Goal: Task Accomplishment & Management: Complete application form

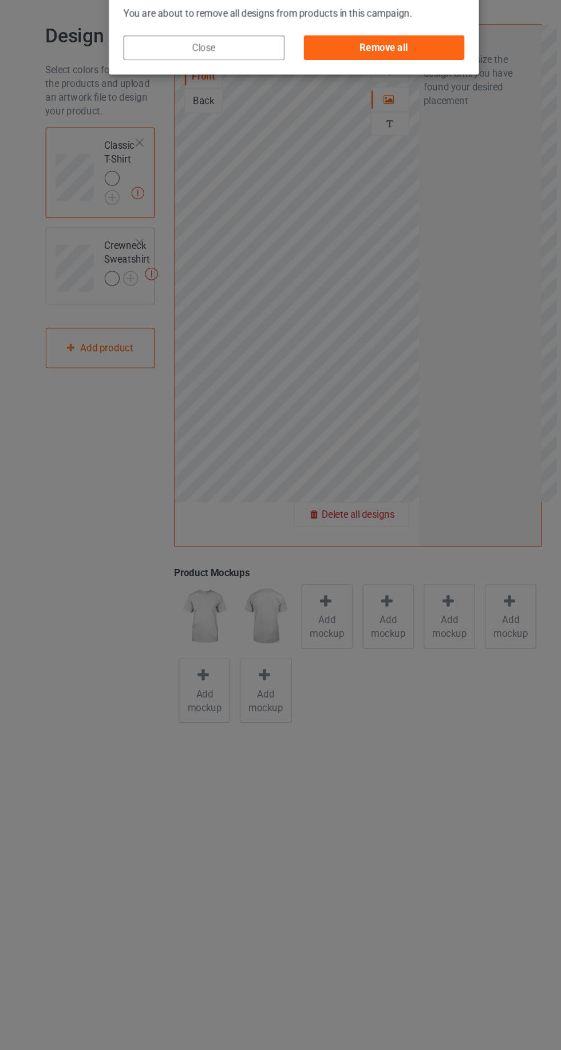
click at [417, 78] on div "Remove all" at bounding box center [355, 77] width 134 height 21
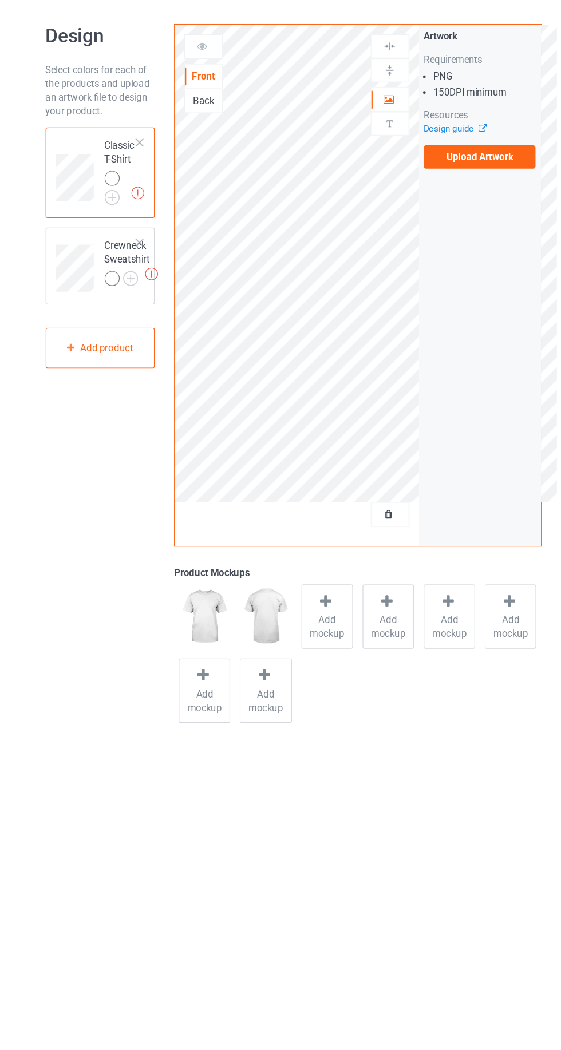
click at [445, 169] on label "Upload Artwork" at bounding box center [436, 168] width 94 height 19
click at [0, 0] on input "Upload Artwork" at bounding box center [0, 0] width 0 height 0
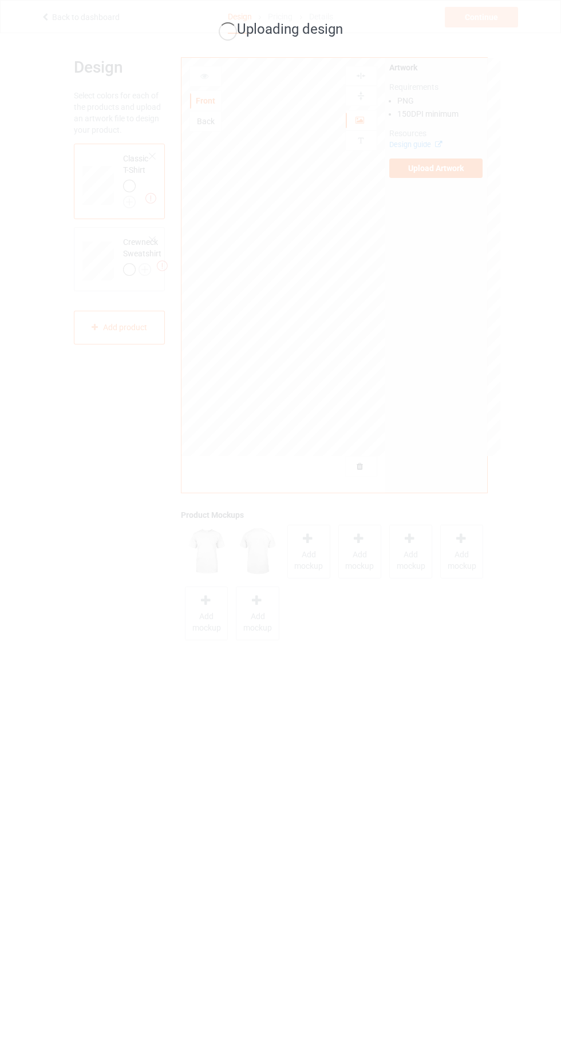
scroll to position [5, 0]
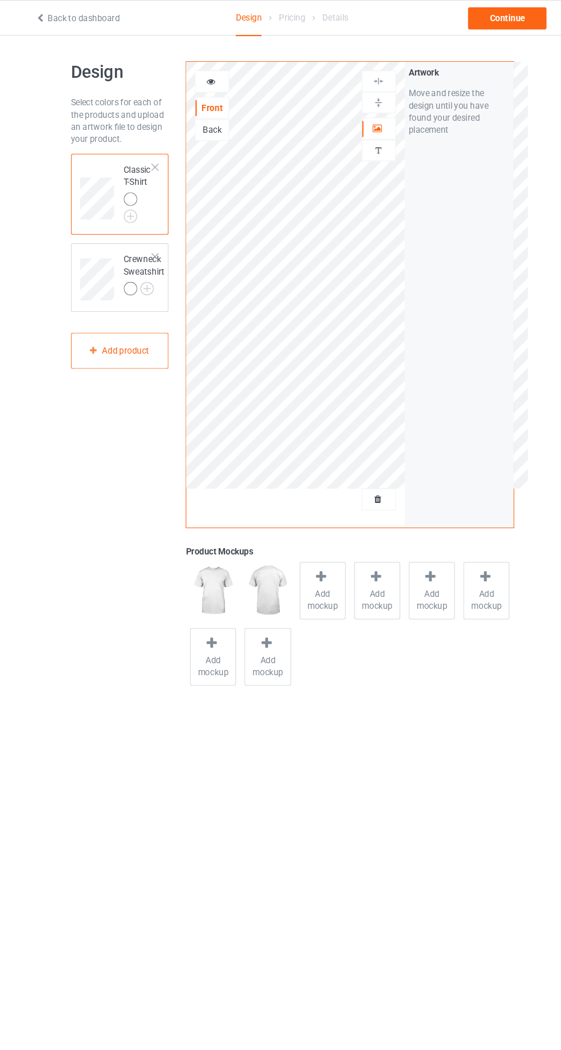
click at [202, 73] on icon at bounding box center [205, 74] width 10 height 8
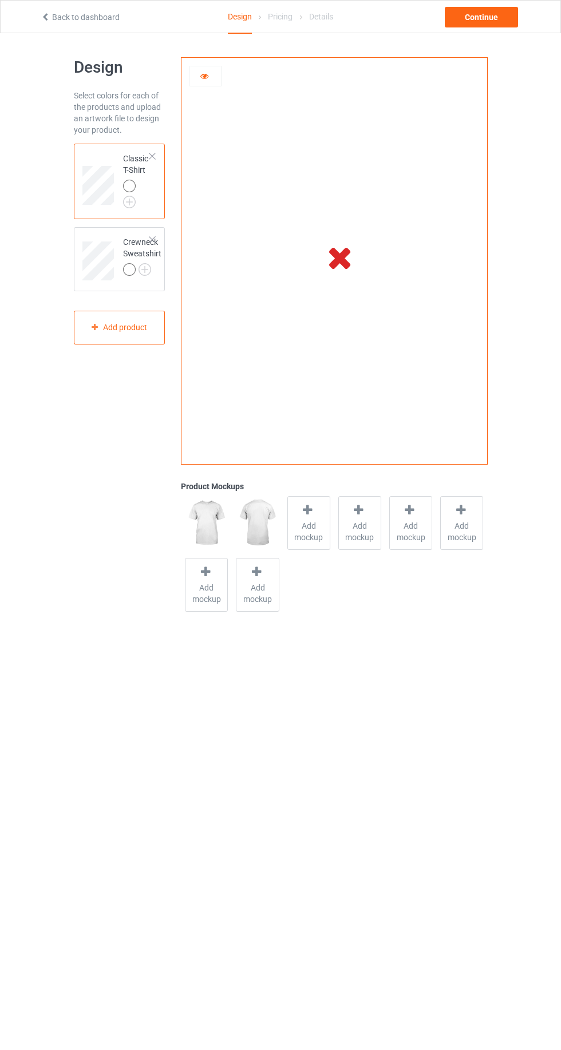
click at [347, 255] on icon at bounding box center [340, 257] width 38 height 32
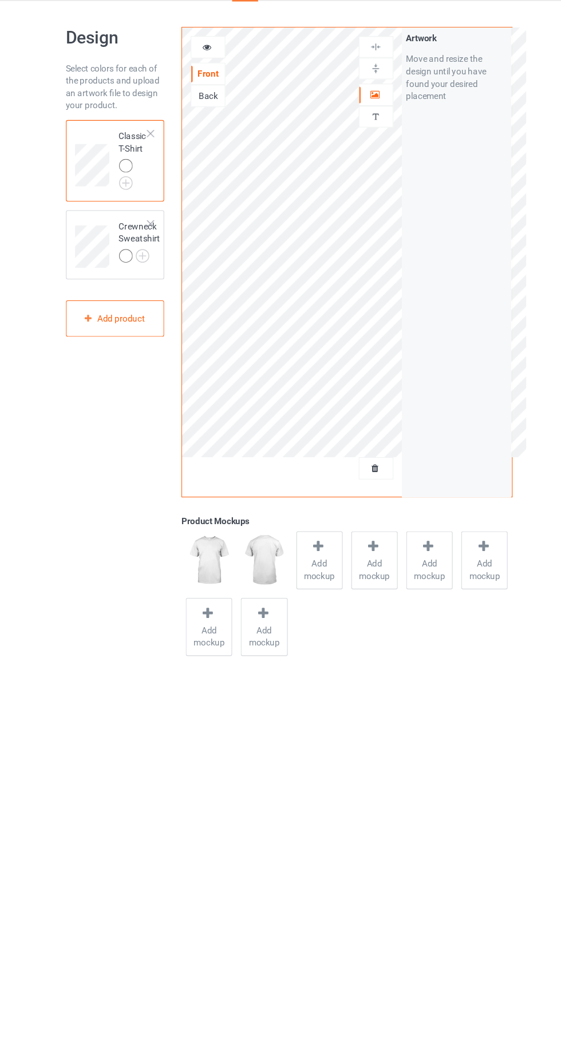
click at [204, 74] on icon at bounding box center [205, 74] width 10 height 8
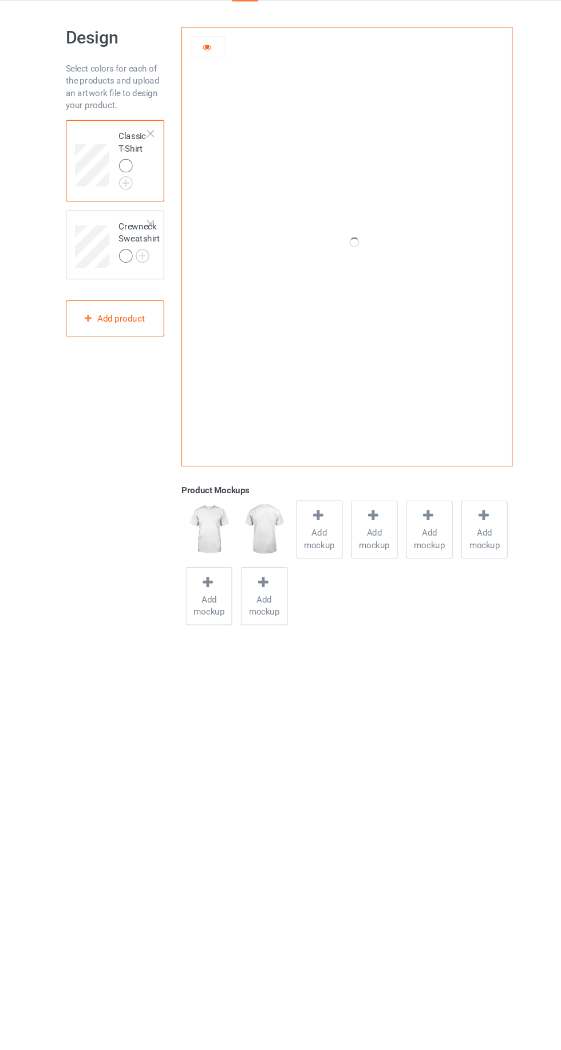
click at [0, 0] on img at bounding box center [0, 0] width 0 height 0
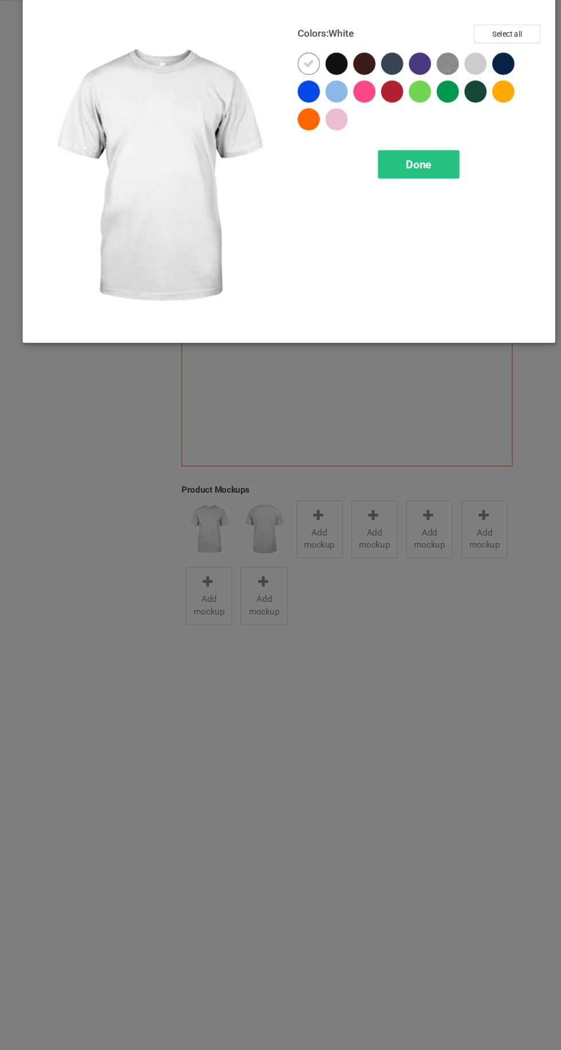
click at [323, 155] on div at bounding box center [327, 146] width 26 height 26
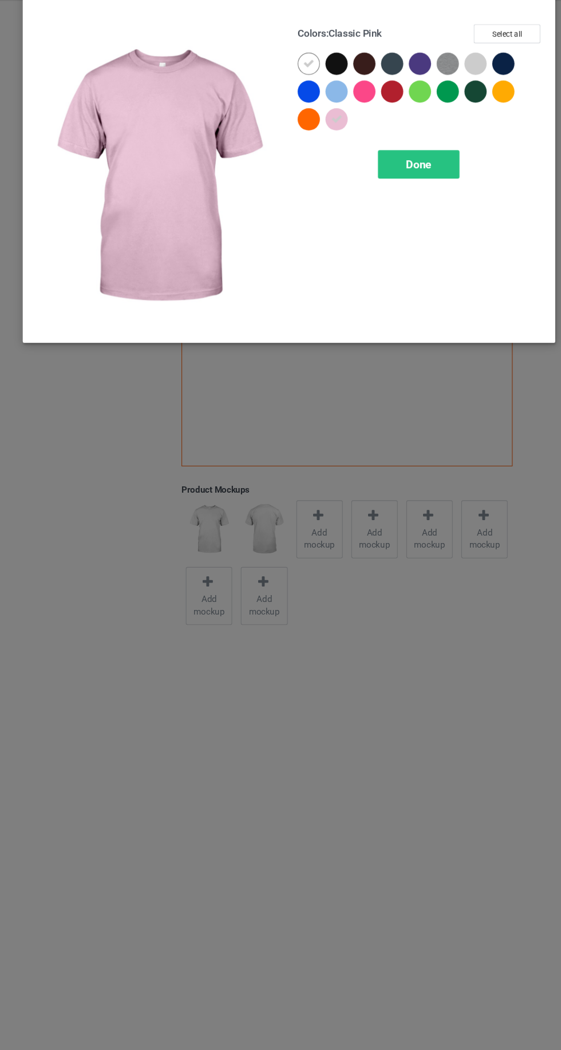
click at [405, 89] on div at bounding box center [401, 91] width 21 height 21
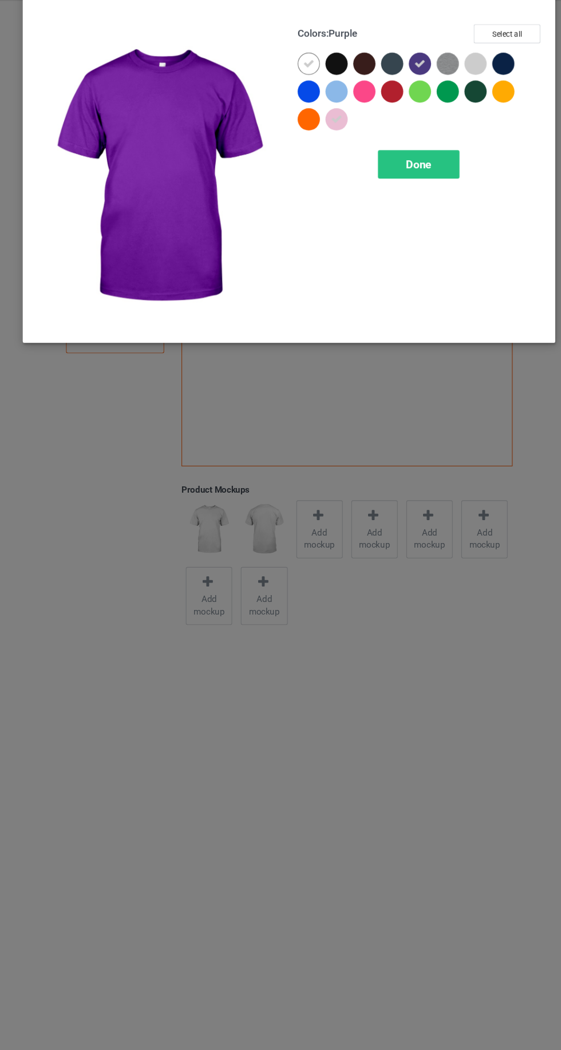
click at [372, 92] on div at bounding box center [376, 91] width 21 height 21
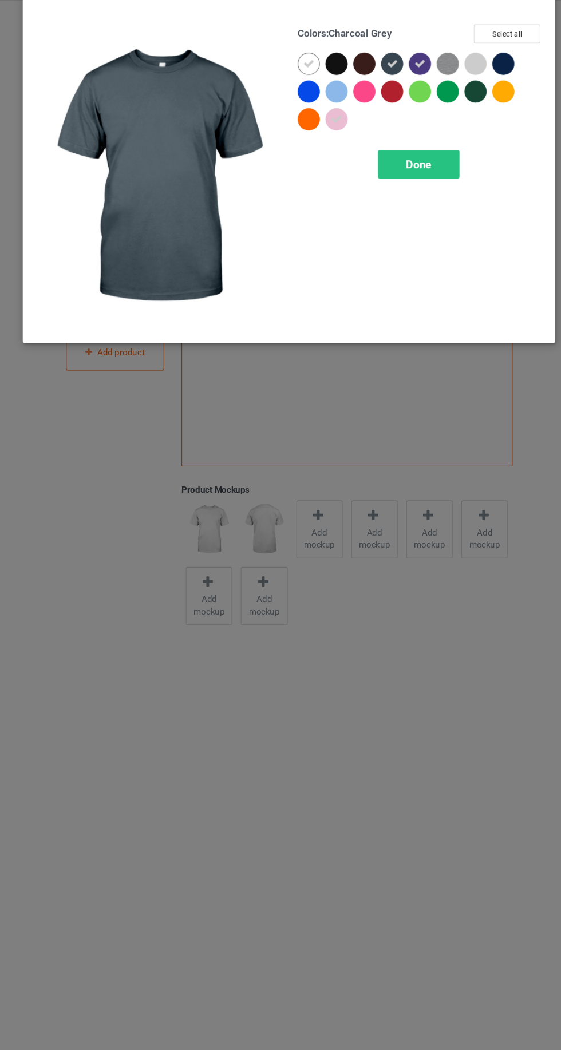
click at [402, 185] on span "Done" at bounding box center [401, 185] width 24 height 12
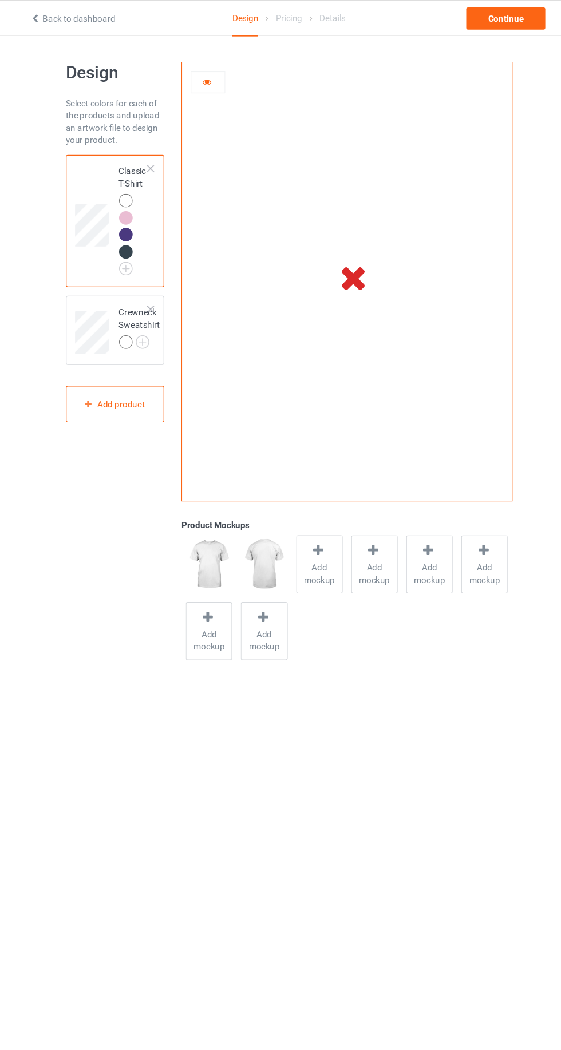
click at [204, 76] on icon at bounding box center [205, 74] width 10 height 8
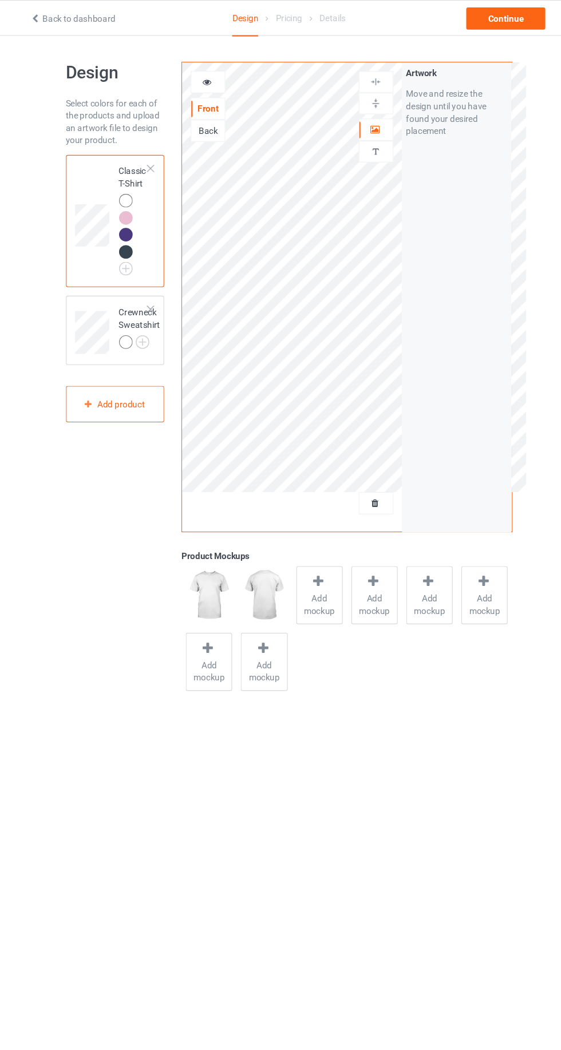
click at [204, 74] on icon at bounding box center [205, 74] width 10 height 8
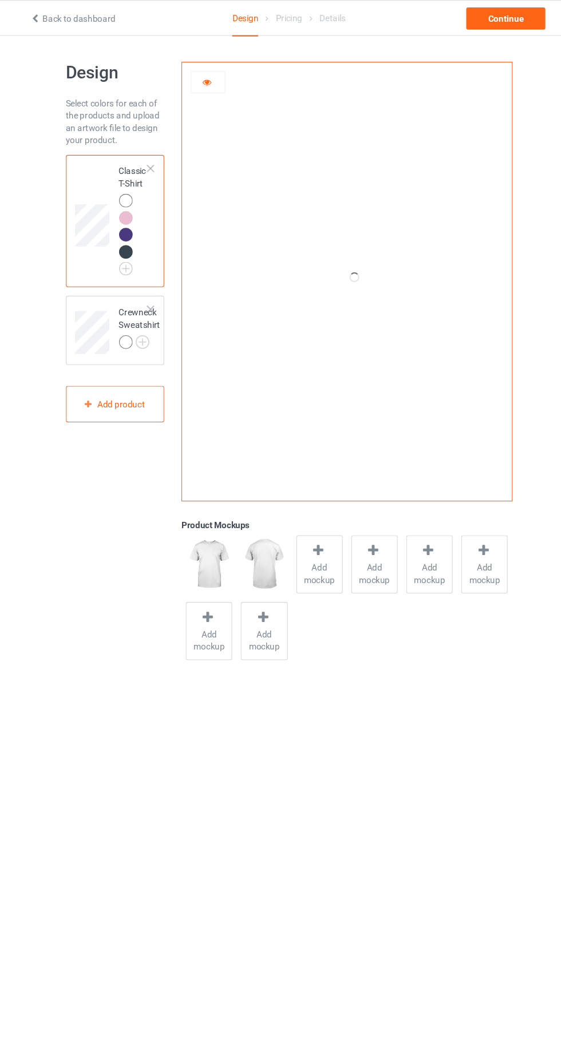
click at [129, 311] on div at bounding box center [129, 317] width 13 height 13
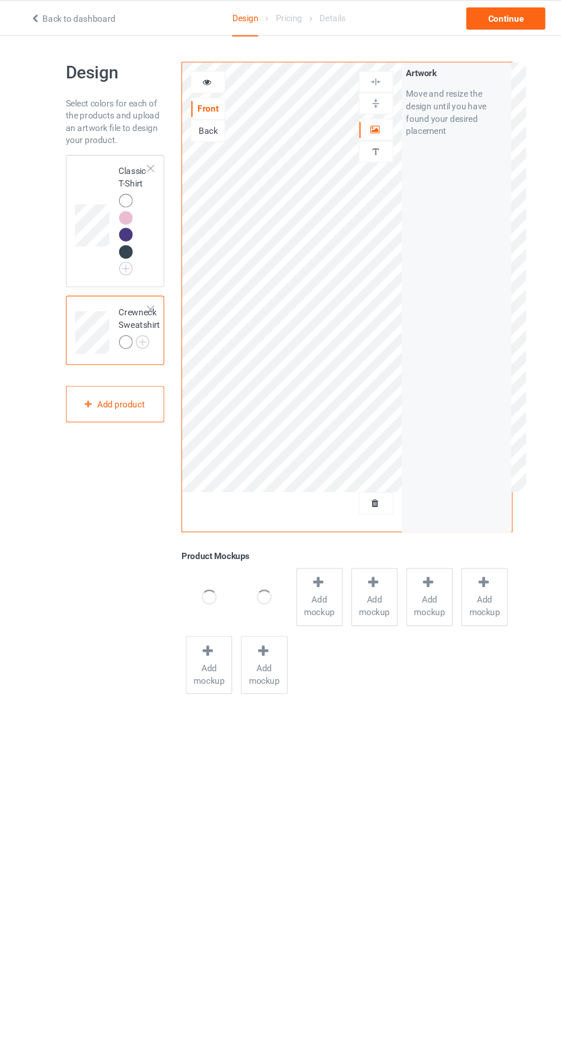
click at [104, 147] on div "Classic T-Shirt" at bounding box center [120, 205] width 92 height 122
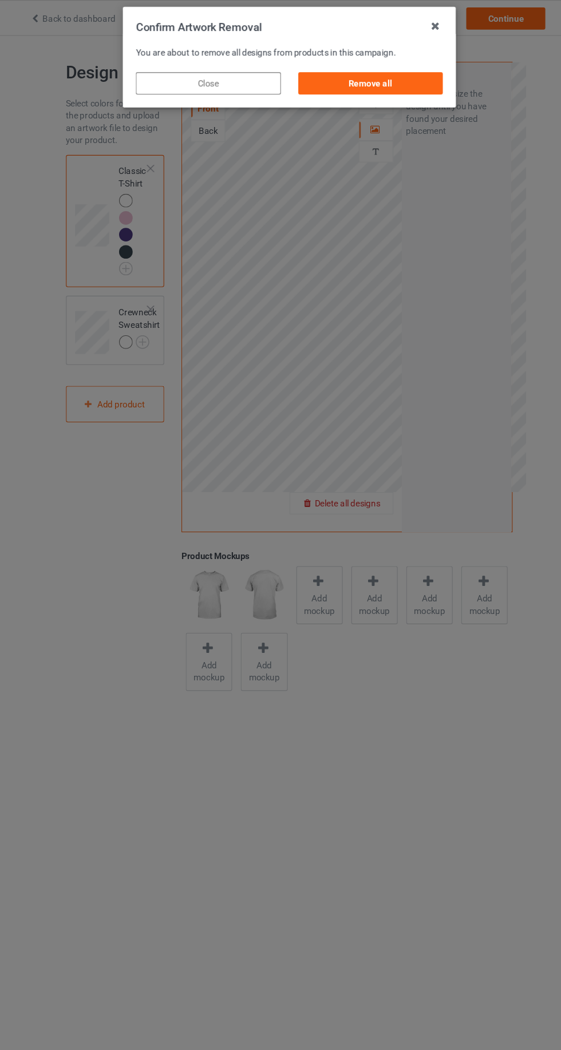
click at [386, 78] on div "Remove all" at bounding box center [355, 77] width 134 height 21
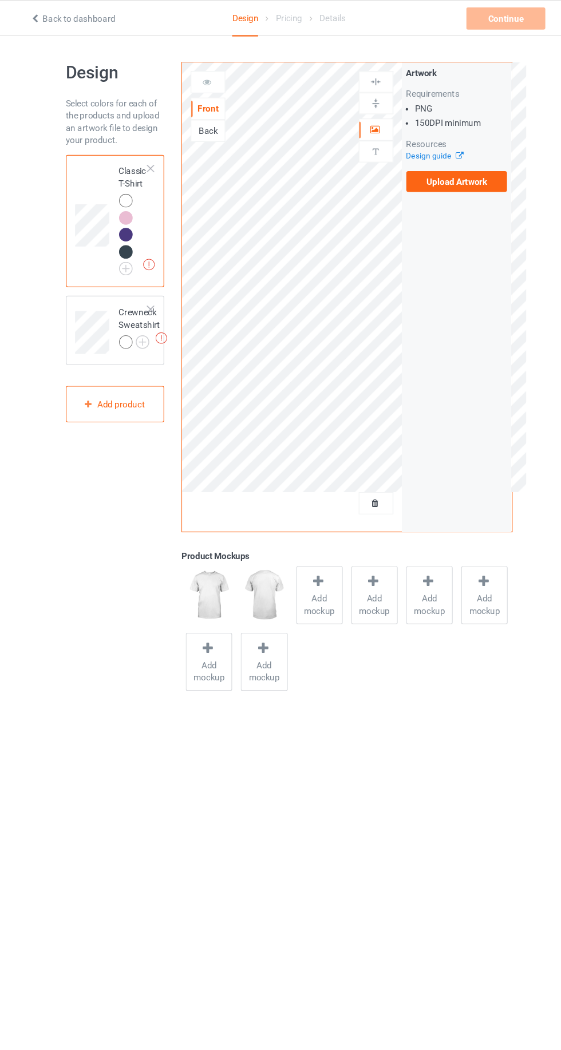
click at [369, 121] on div at bounding box center [361, 119] width 31 height 11
click at [466, 160] on label "Upload Artwork" at bounding box center [436, 168] width 94 height 19
click at [0, 0] on input "Upload Artwork" at bounding box center [0, 0] width 0 height 0
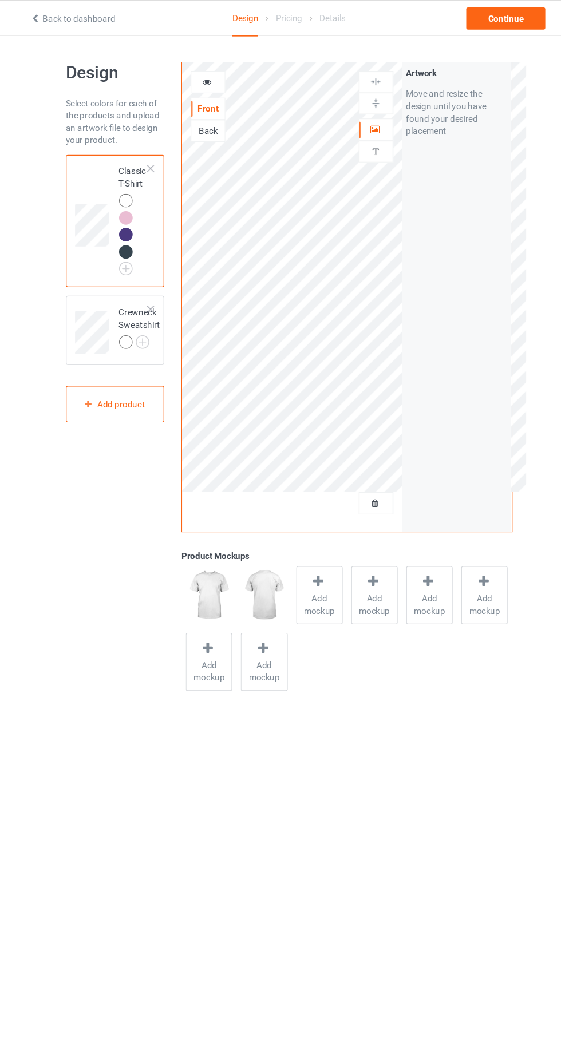
click at [360, 464] on icon at bounding box center [360, 465] width 10 height 8
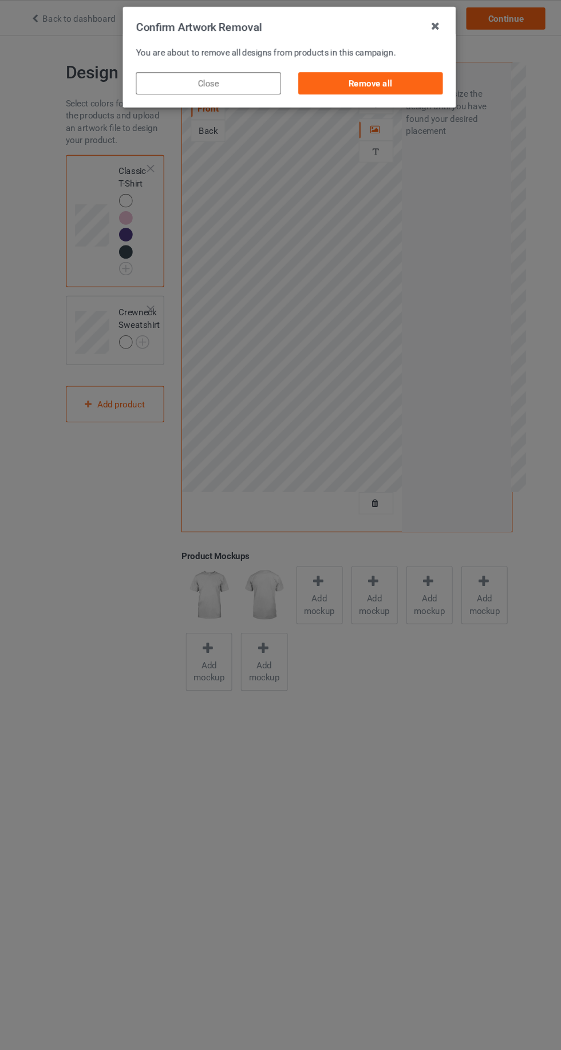
click at [394, 82] on div "Remove all" at bounding box center [355, 77] width 134 height 21
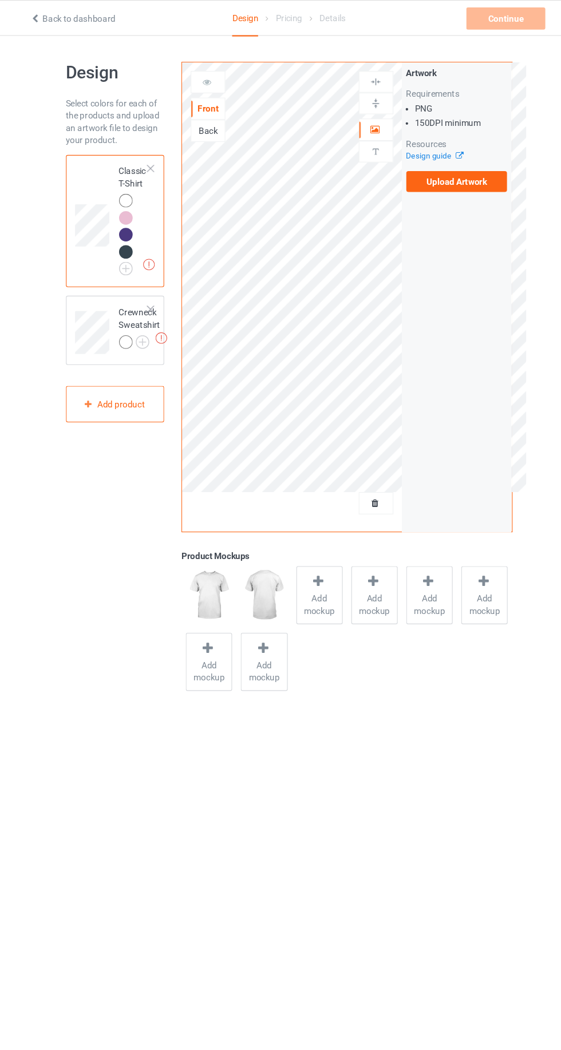
click at [461, 172] on label "Upload Artwork" at bounding box center [436, 168] width 94 height 19
click at [0, 0] on input "Upload Artwork" at bounding box center [0, 0] width 0 height 0
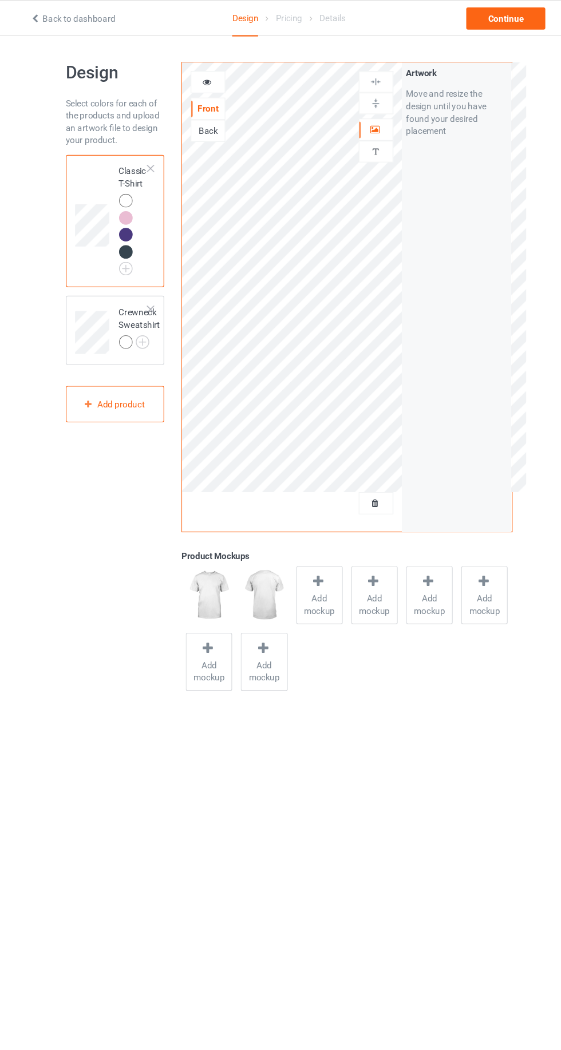
click at [205, 76] on icon at bounding box center [205, 74] width 10 height 8
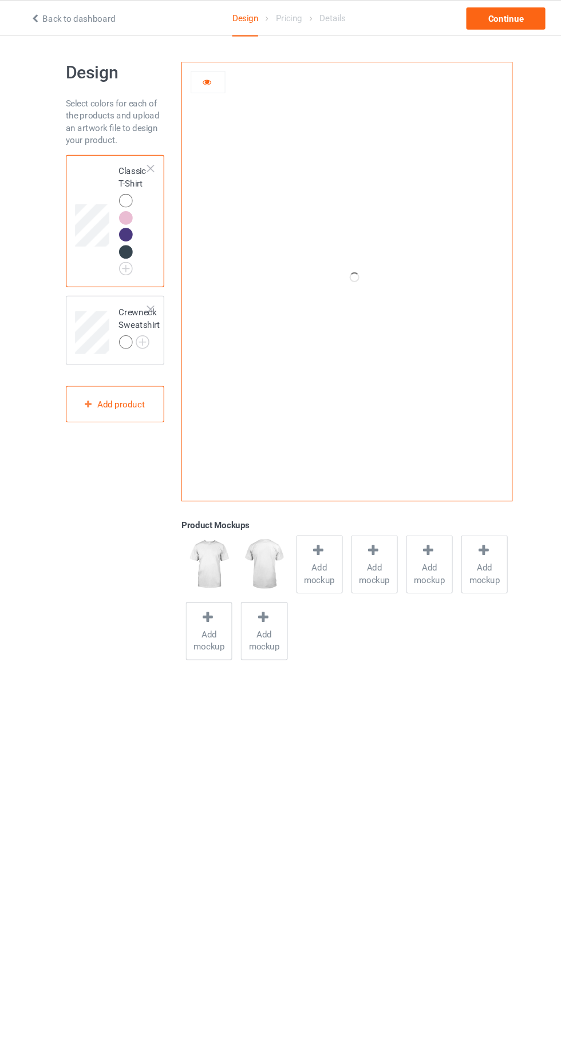
click at [205, 70] on icon at bounding box center [205, 74] width 10 height 8
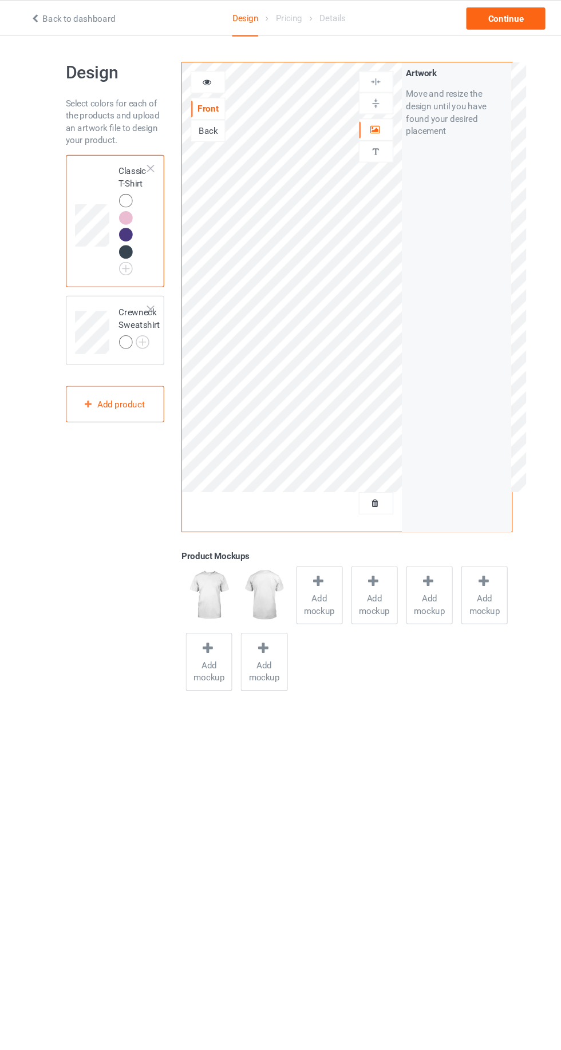
click at [127, 205] on div at bounding box center [129, 202] width 13 height 13
click at [497, 25] on div "Continue" at bounding box center [481, 17] width 73 height 21
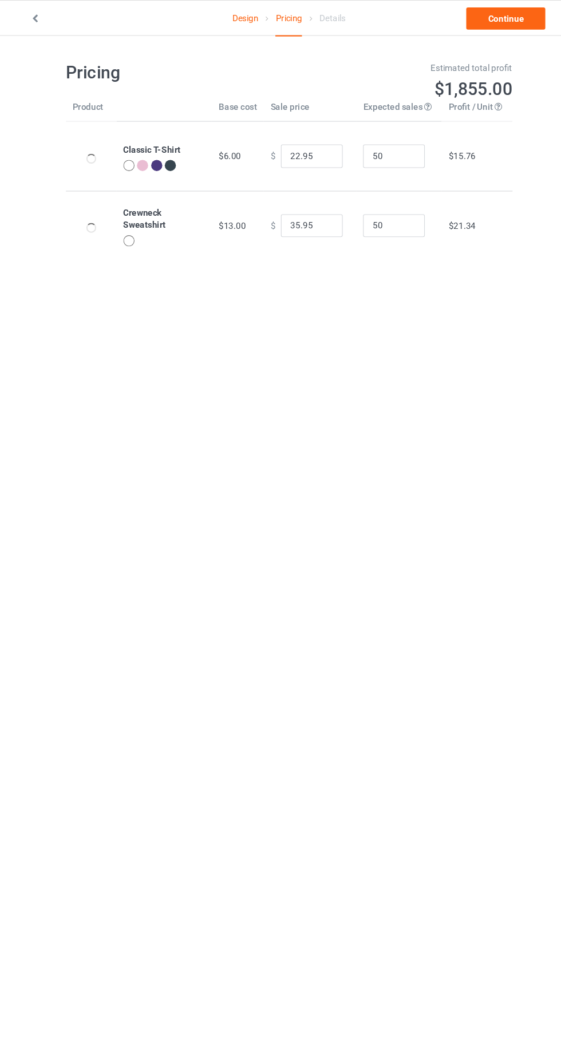
click at [246, 16] on link "Design" at bounding box center [240, 17] width 24 height 32
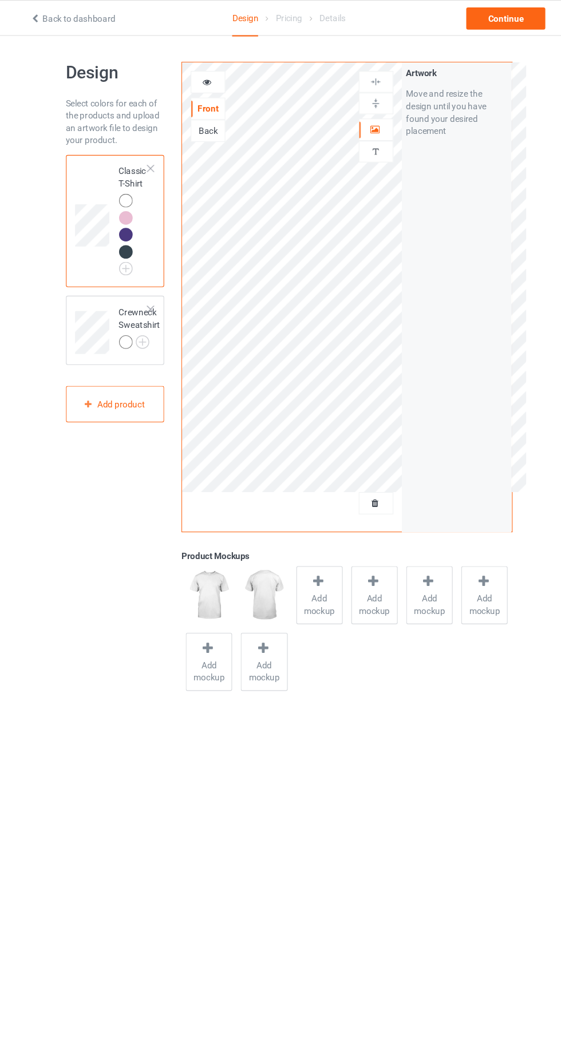
click at [87, 17] on link "Back to dashboard" at bounding box center [80, 17] width 79 height 9
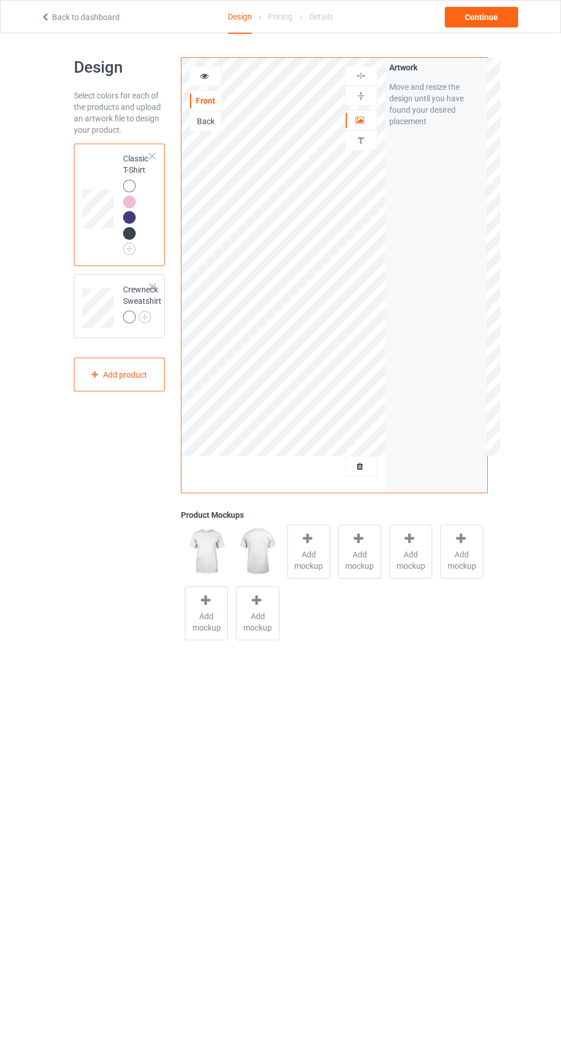
click at [150, 153] on div at bounding box center [152, 156] width 8 height 8
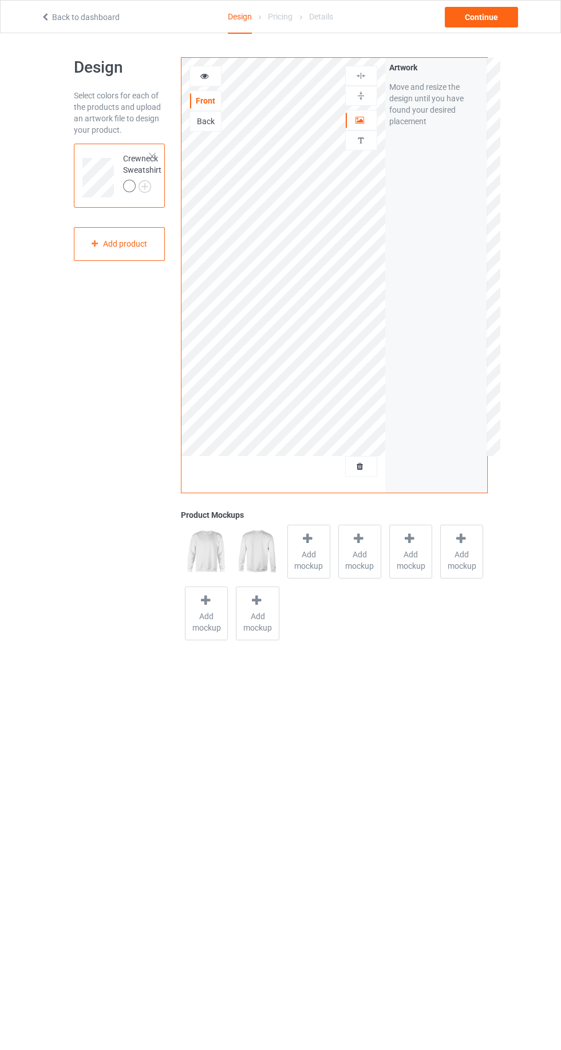
click at [152, 156] on div at bounding box center [152, 156] width 8 height 8
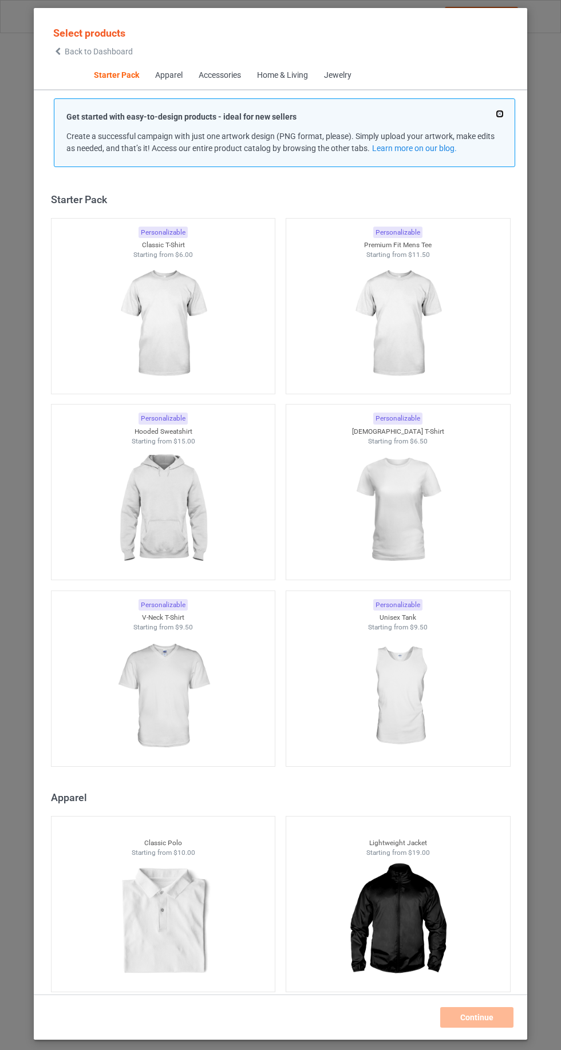
click at [498, 113] on button at bounding box center [500, 114] width 6 height 6
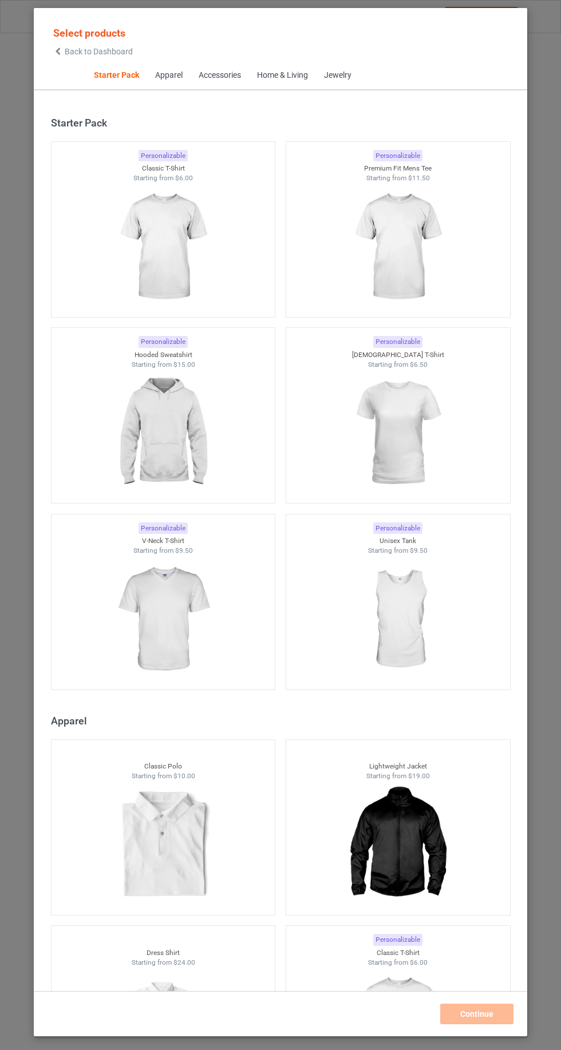
click at [205, 252] on img at bounding box center [163, 247] width 102 height 128
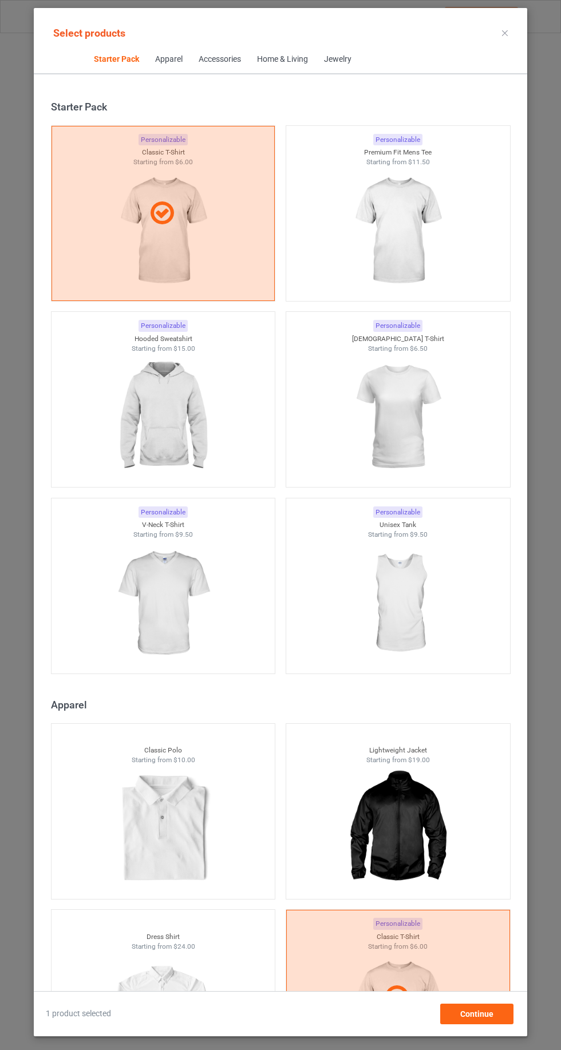
click at [428, 429] on img at bounding box center [397, 417] width 102 height 128
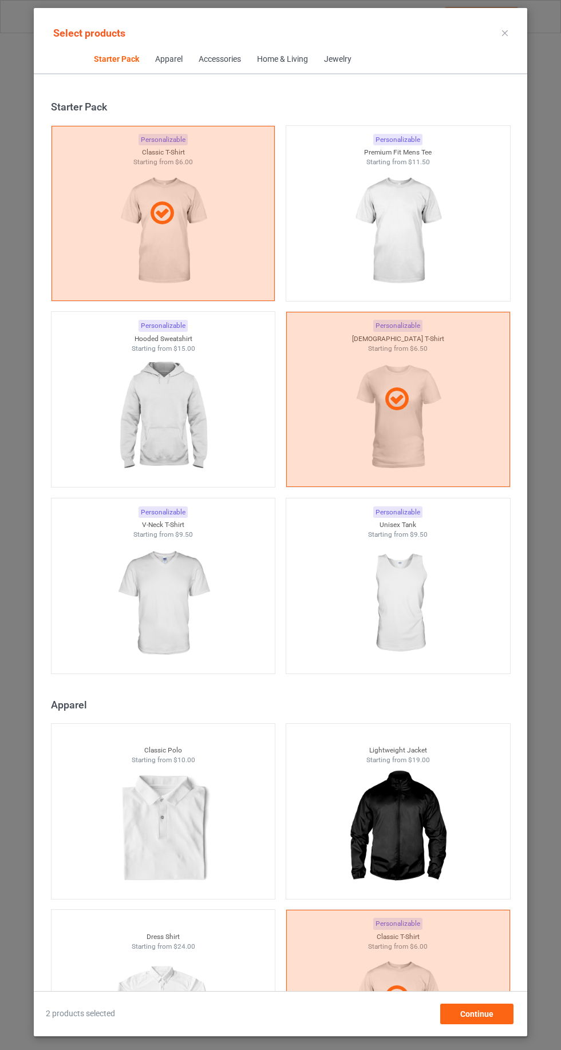
click at [221, 436] on div at bounding box center [164, 417] width 224 height 128
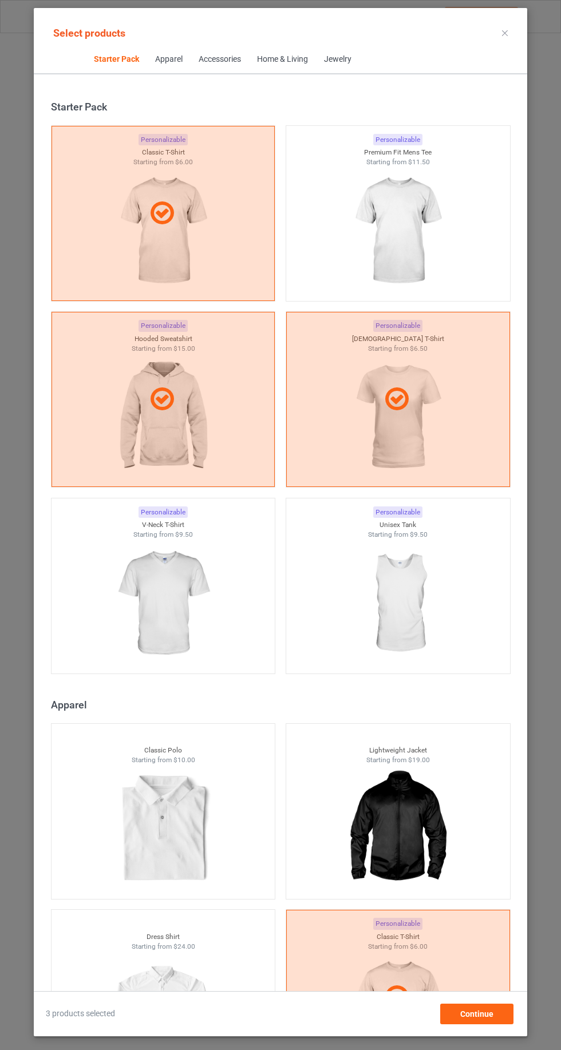
click at [234, 620] on div at bounding box center [164, 604] width 224 height 128
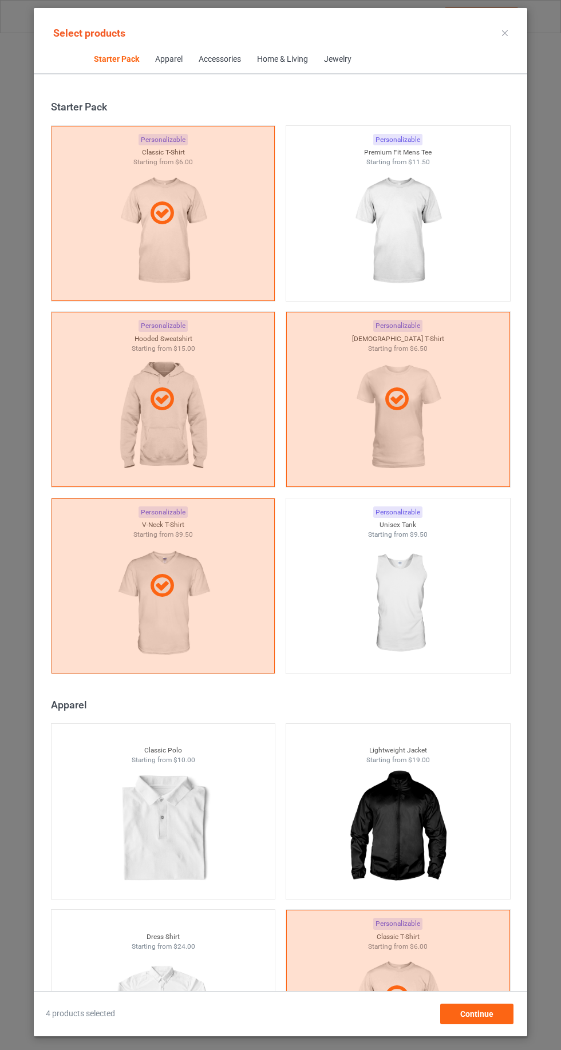
click at [428, 609] on img at bounding box center [397, 604] width 102 height 128
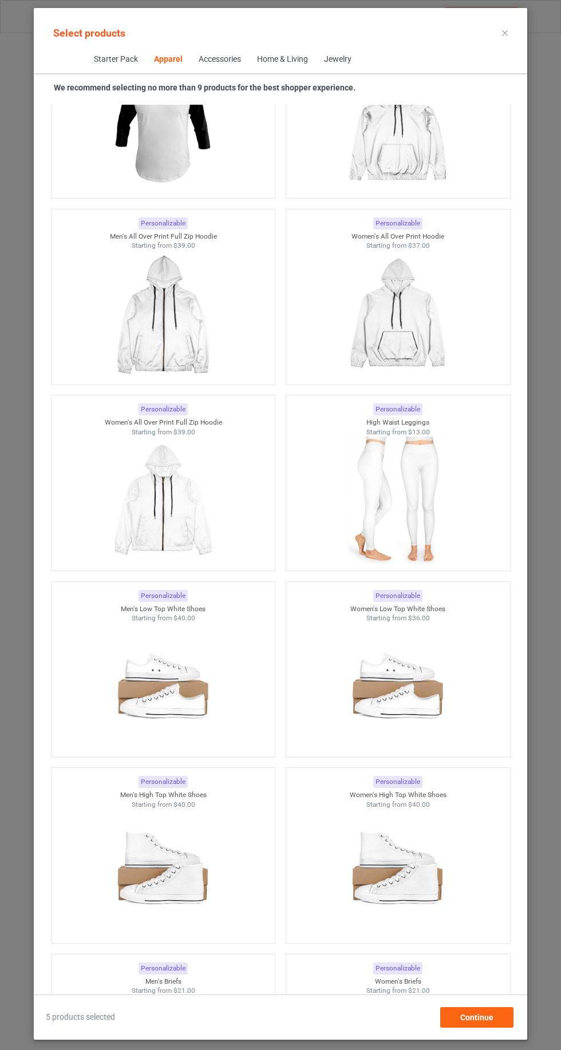
scroll to position [1330, 0]
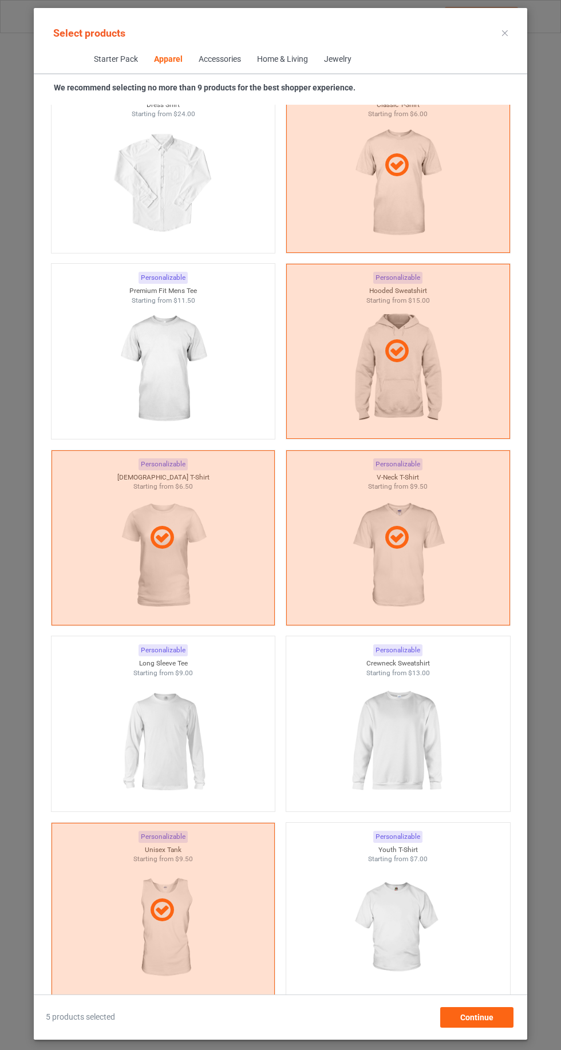
scroll to position [854, 0]
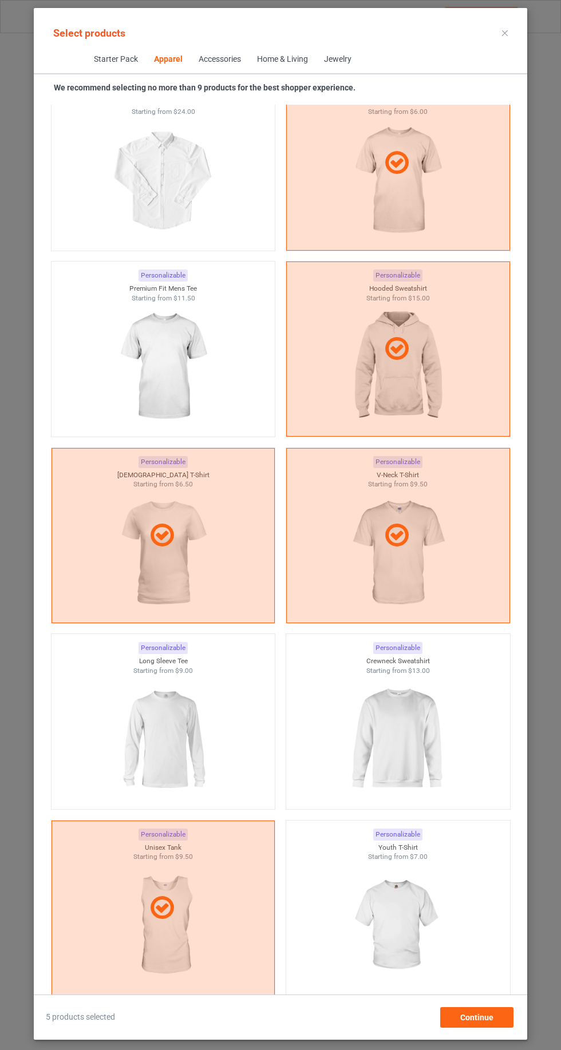
click at [502, 33] on icon at bounding box center [505, 33] width 6 height 6
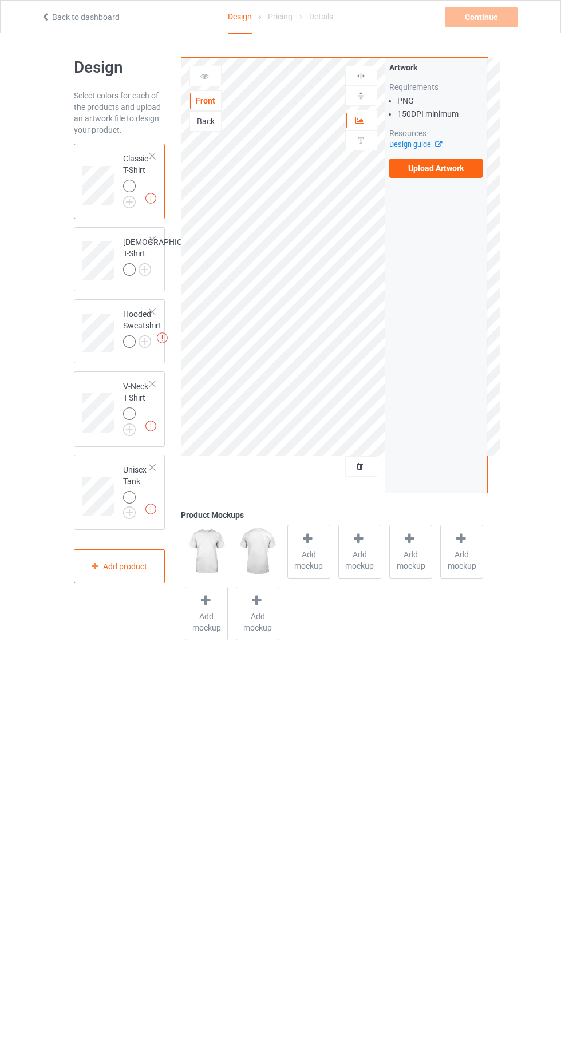
click at [465, 172] on label "Upload Artwork" at bounding box center [436, 168] width 94 height 19
click at [0, 0] on input "Upload Artwork" at bounding box center [0, 0] width 0 height 0
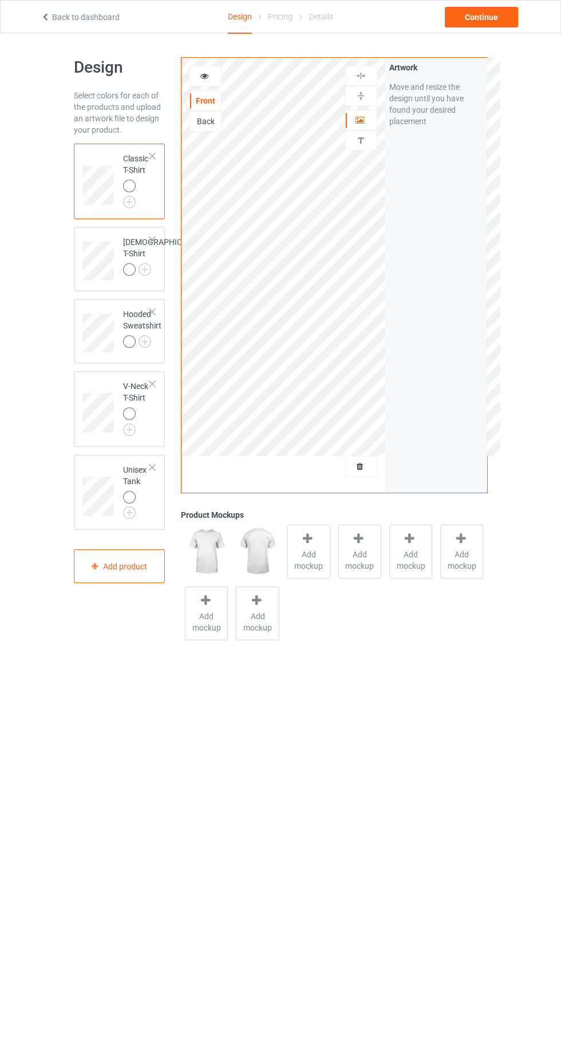
click at [0, 0] on img at bounding box center [0, 0] width 0 height 0
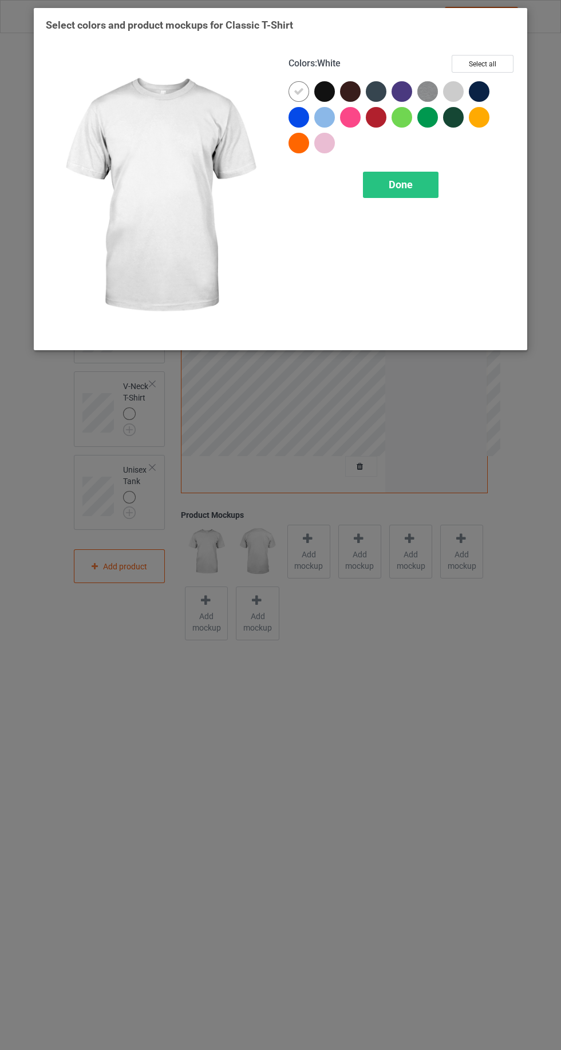
click at [304, 113] on div at bounding box center [298, 117] width 21 height 21
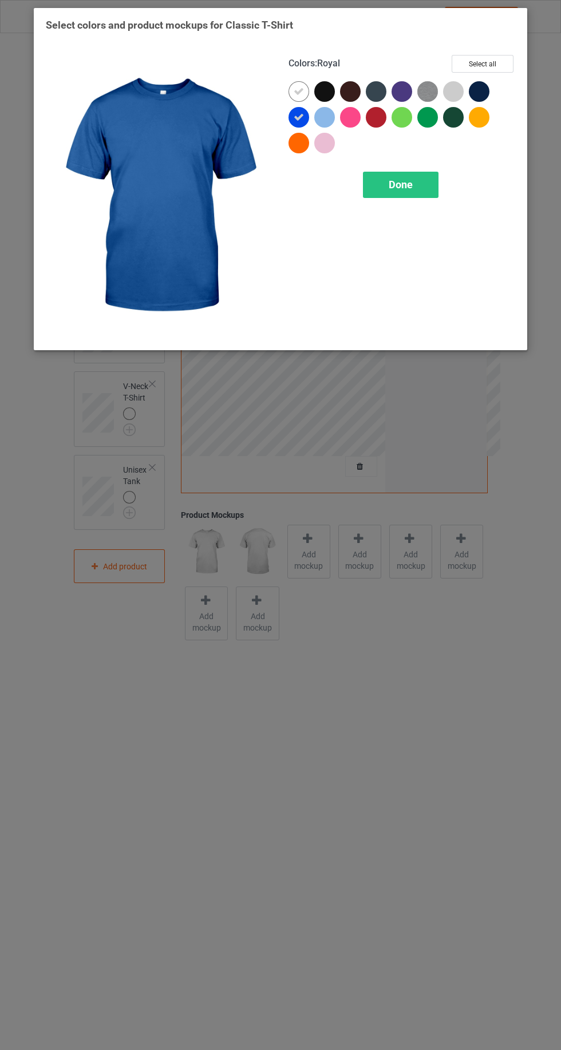
click at [297, 115] on icon at bounding box center [299, 117] width 10 height 10
click at [347, 122] on div at bounding box center [350, 117] width 21 height 21
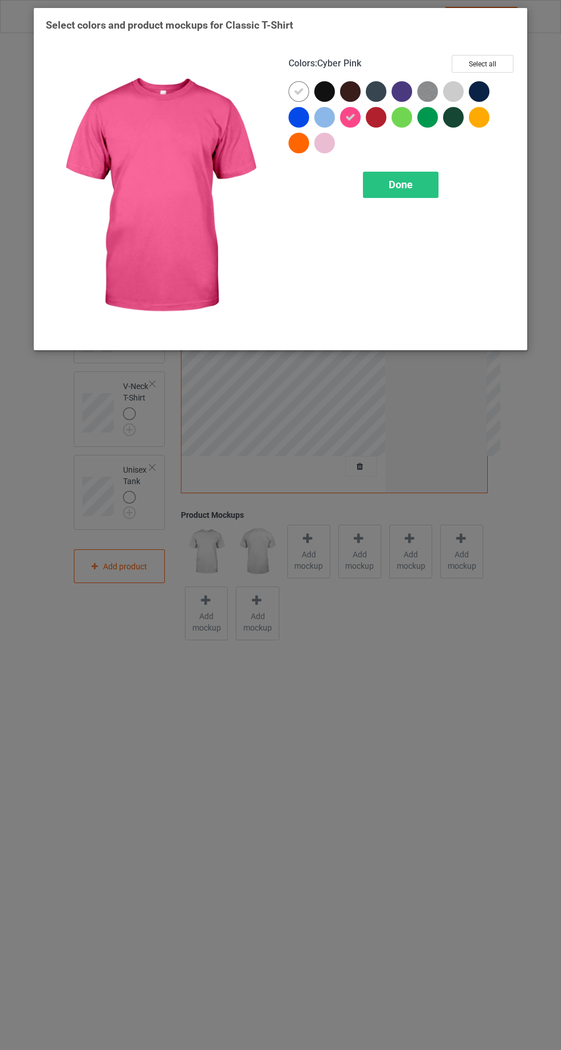
click at [406, 94] on div at bounding box center [401, 91] width 21 height 21
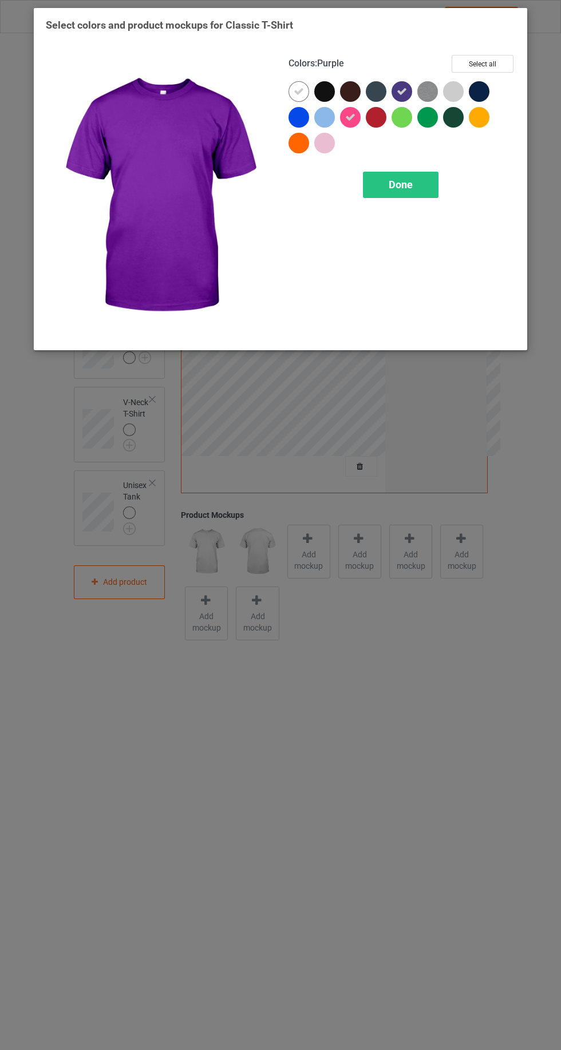
click at [353, 93] on div at bounding box center [350, 91] width 21 height 21
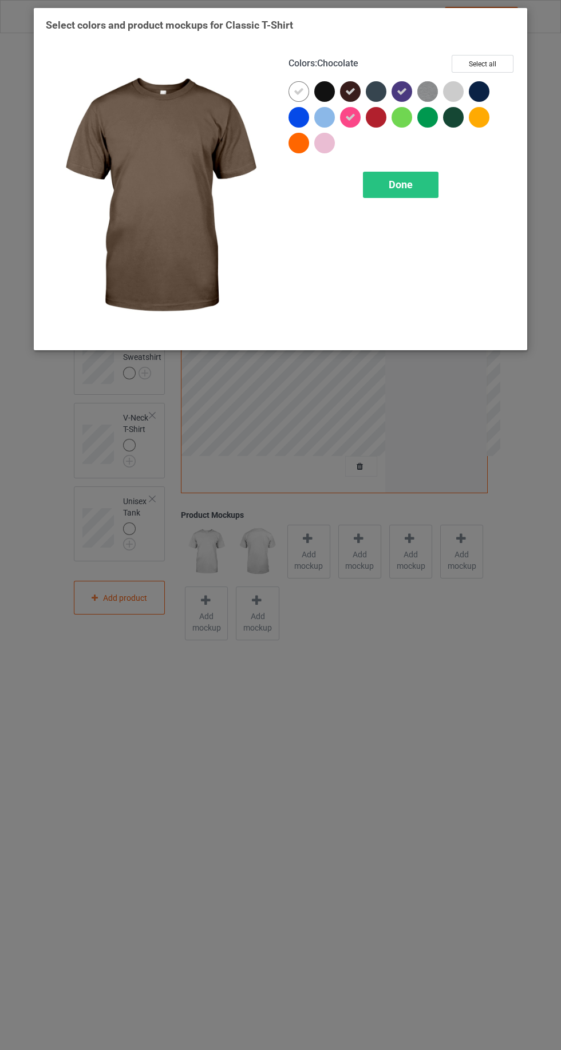
click at [328, 113] on div at bounding box center [324, 117] width 21 height 21
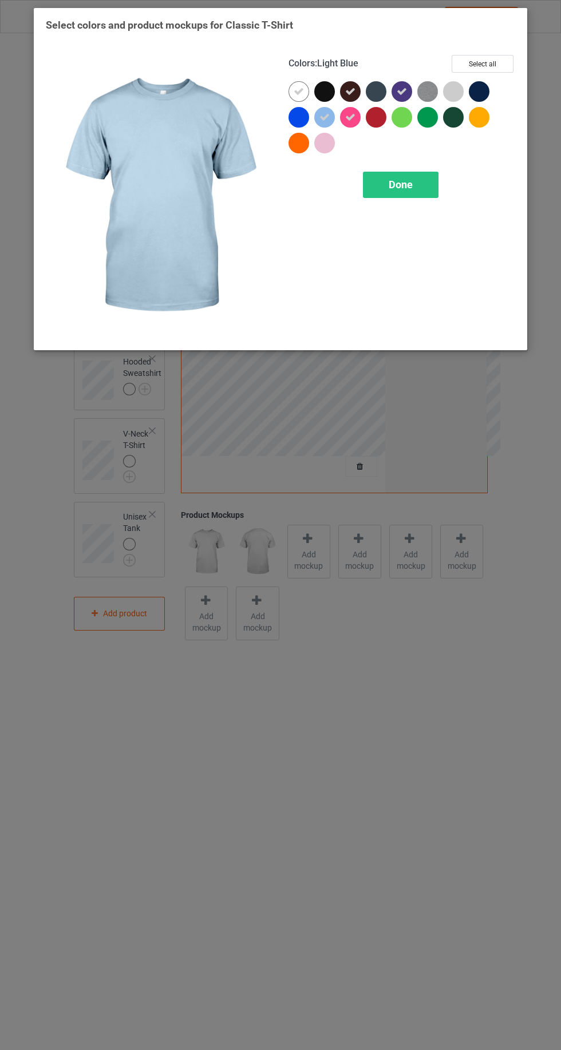
click at [424, 83] on img at bounding box center [427, 91] width 21 height 21
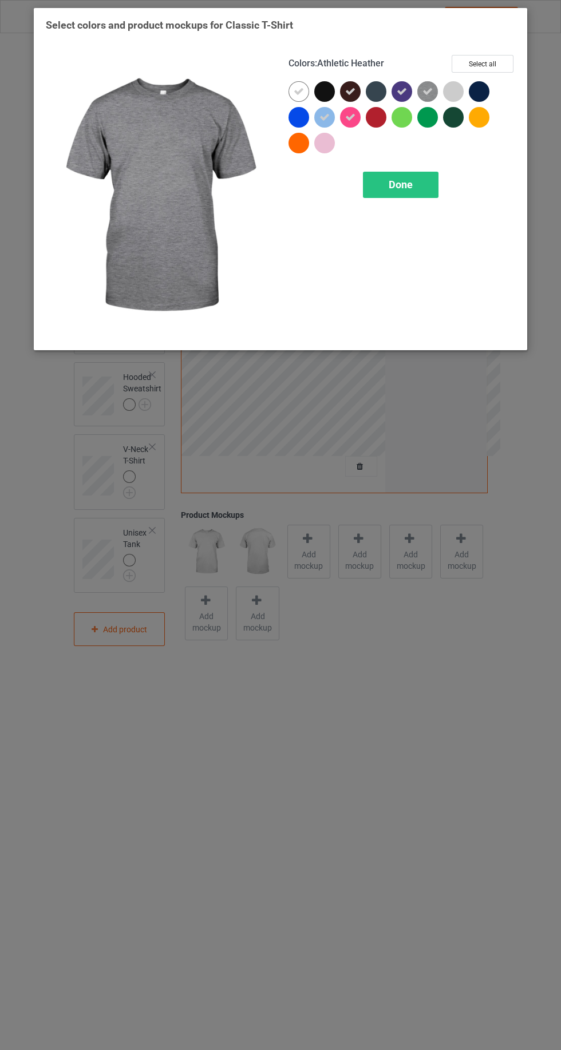
click at [331, 145] on div at bounding box center [324, 143] width 21 height 21
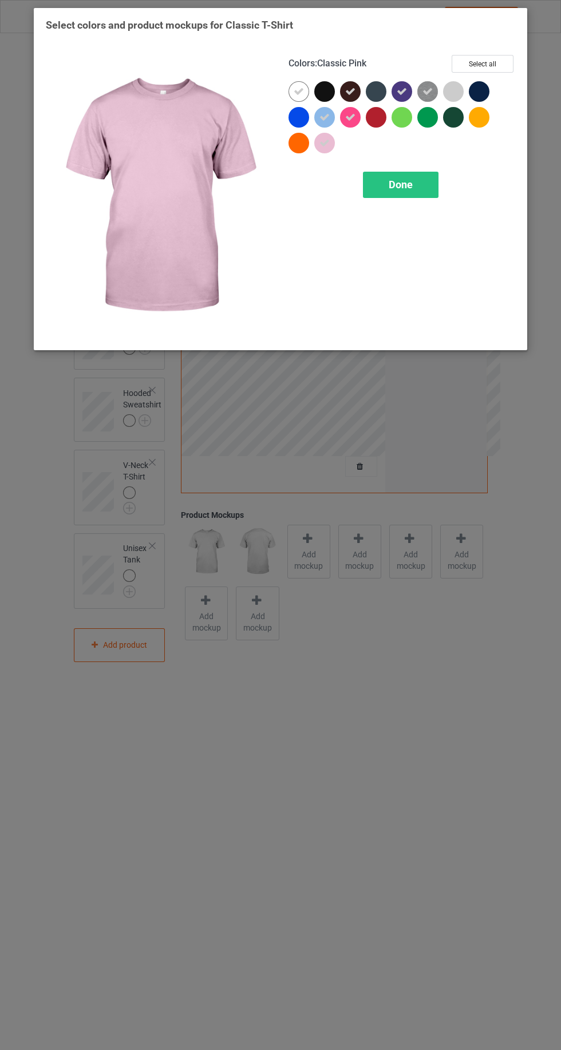
click at [434, 176] on div "Done" at bounding box center [401, 185] width 76 height 26
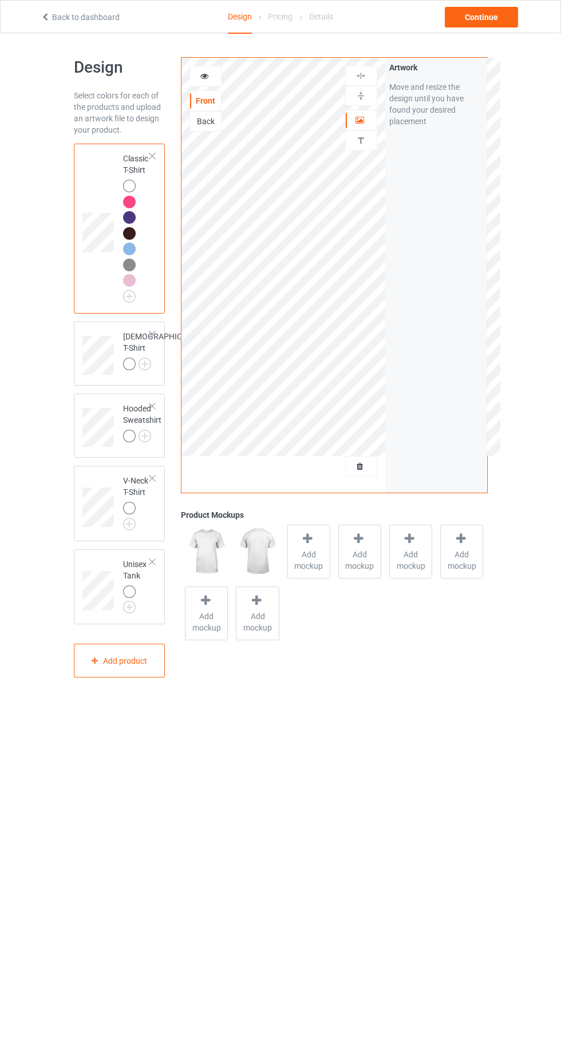
click at [137, 372] on div at bounding box center [131, 366] width 16 height 16
click at [0, 0] on img at bounding box center [0, 0] width 0 height 0
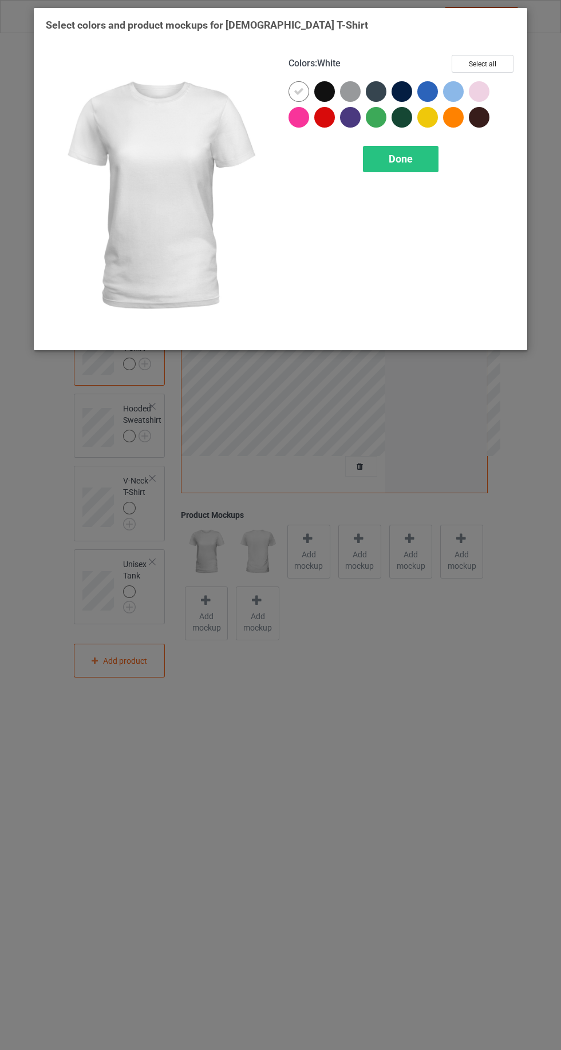
click at [299, 117] on div at bounding box center [298, 117] width 21 height 21
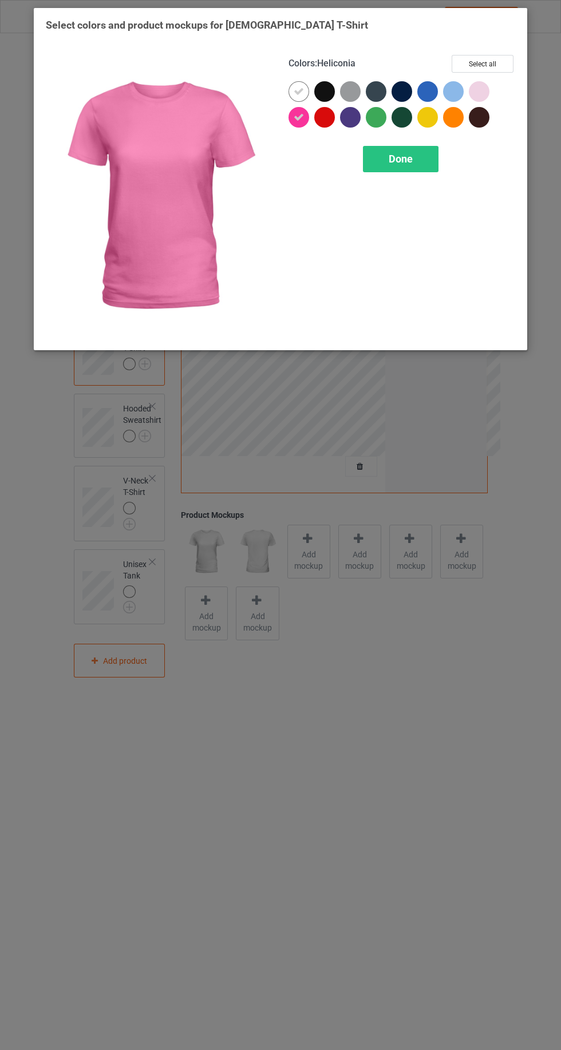
click at [486, 93] on div at bounding box center [479, 91] width 21 height 21
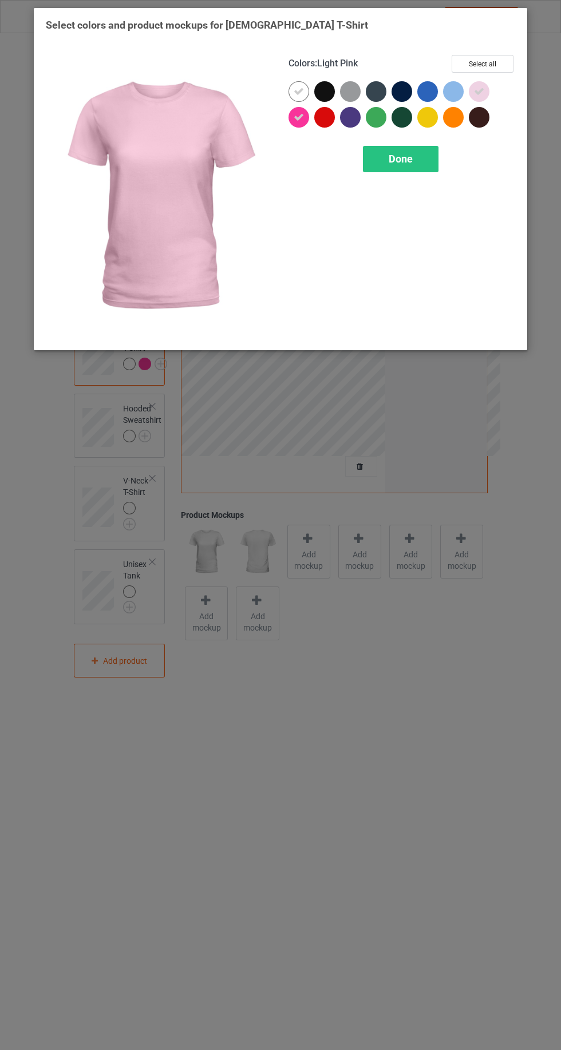
click at [355, 88] on div at bounding box center [350, 91] width 21 height 21
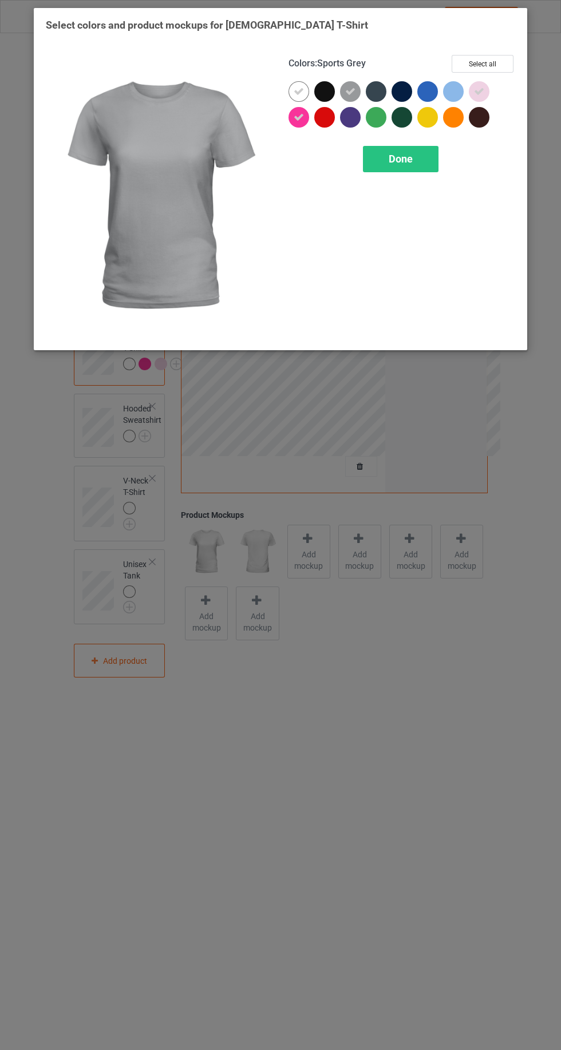
click at [430, 86] on div at bounding box center [427, 91] width 21 height 21
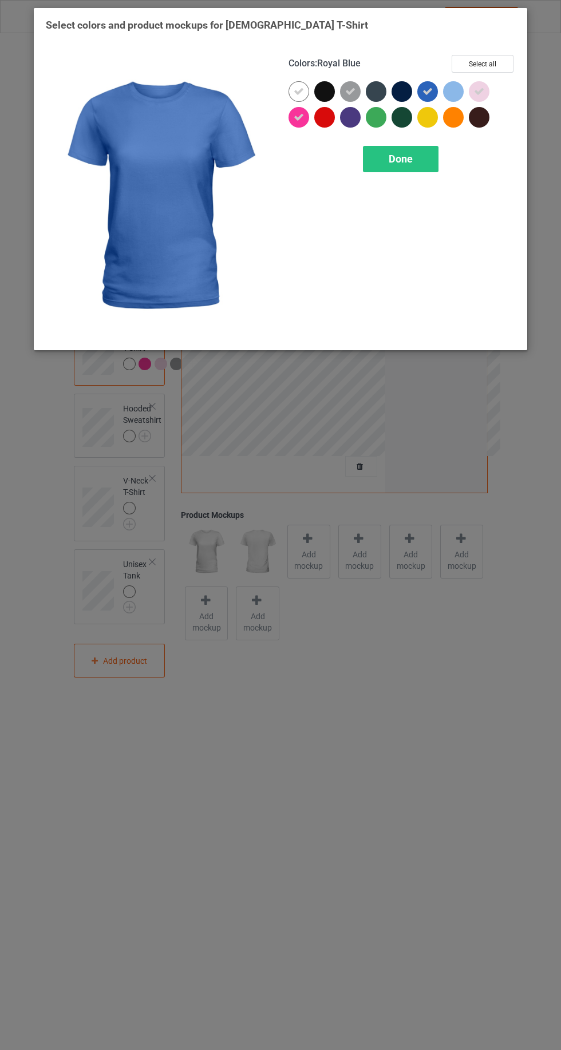
click at [456, 92] on div at bounding box center [453, 91] width 21 height 21
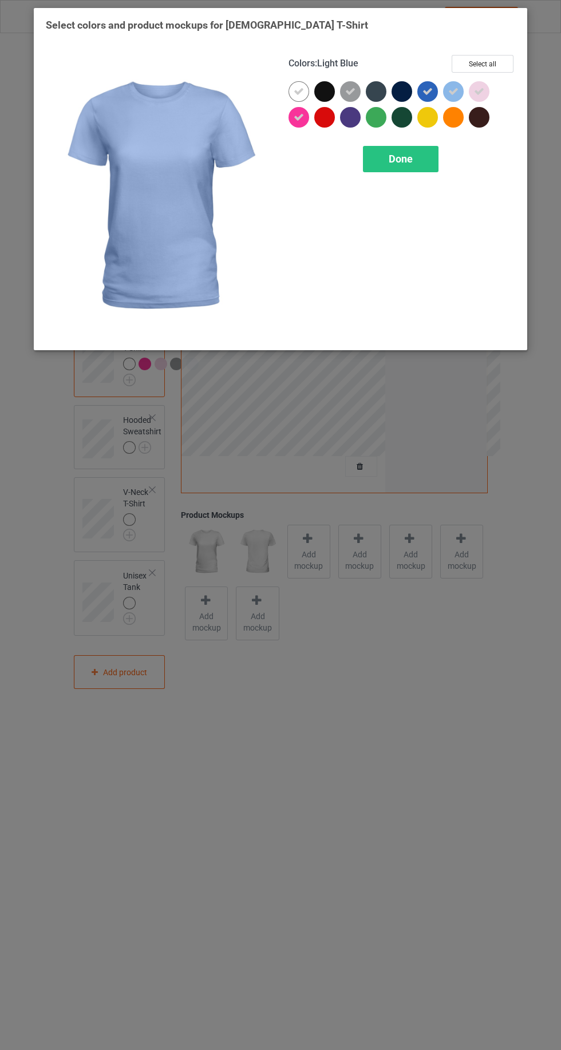
click at [358, 118] on div at bounding box center [350, 117] width 21 height 21
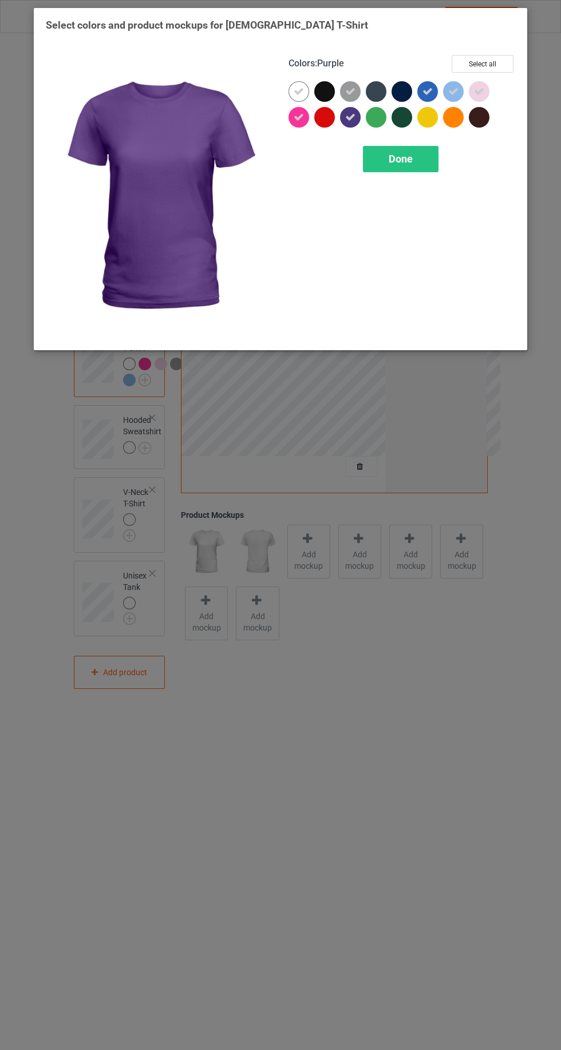
click at [410, 165] on div "Done" at bounding box center [401, 159] width 76 height 26
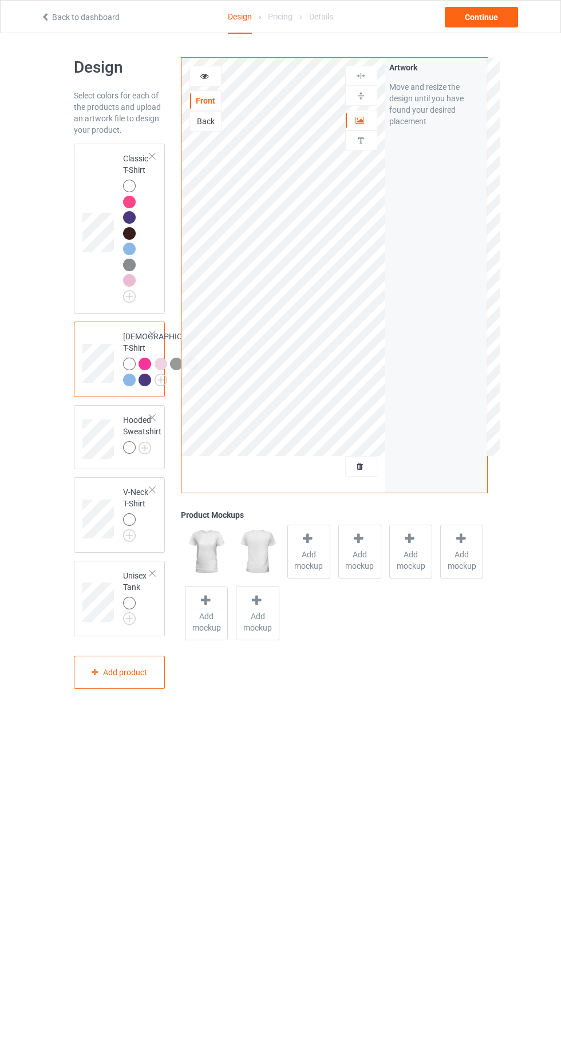
click at [0, 0] on img at bounding box center [0, 0] width 0 height 0
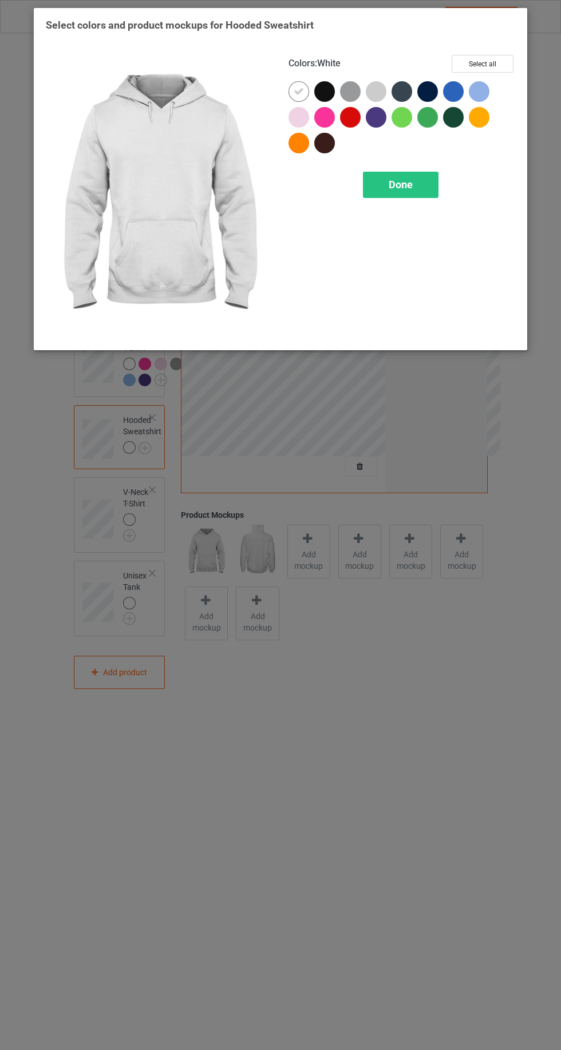
click at [302, 121] on div at bounding box center [298, 117] width 21 height 21
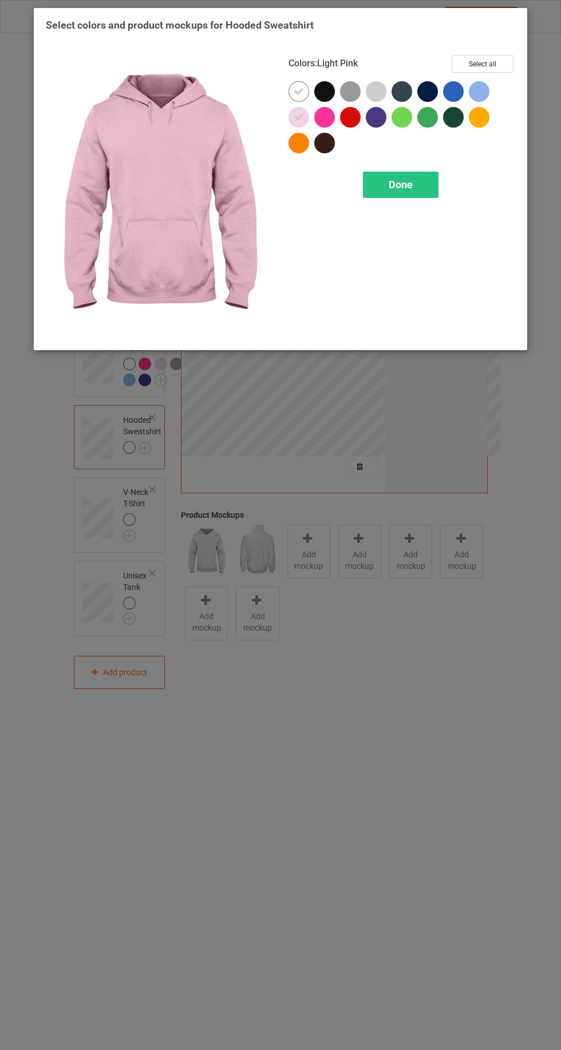
click at [383, 92] on div at bounding box center [376, 91] width 21 height 21
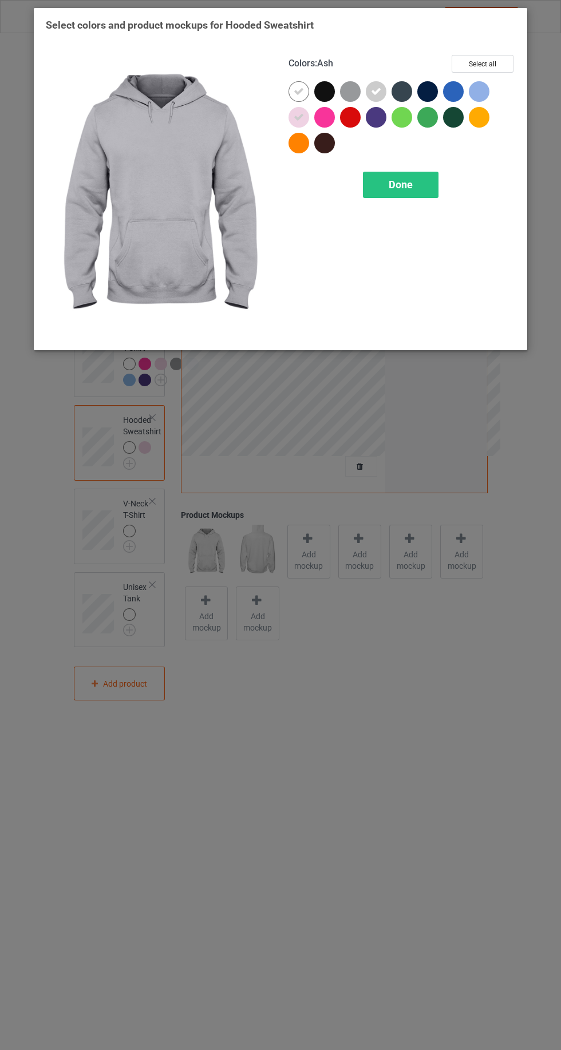
click at [358, 94] on div at bounding box center [350, 91] width 21 height 21
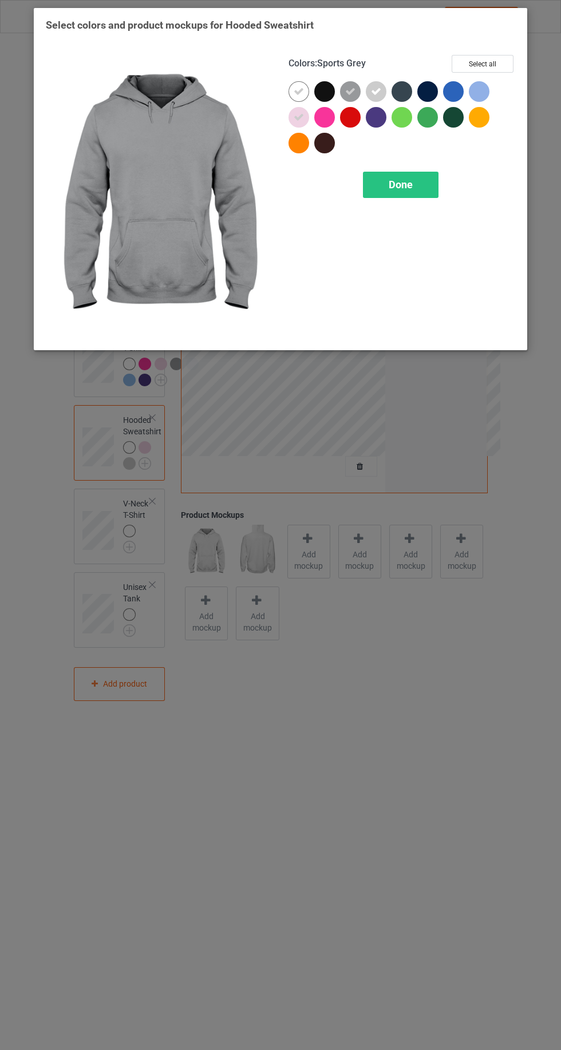
click at [376, 87] on icon at bounding box center [376, 91] width 10 height 10
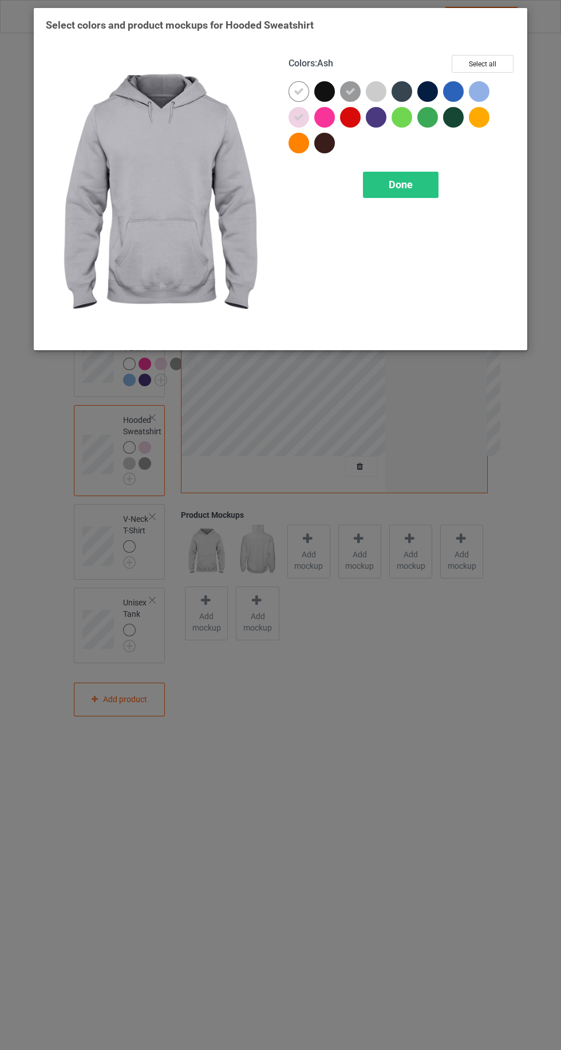
click at [490, 97] on div at bounding box center [482, 94] width 26 height 26
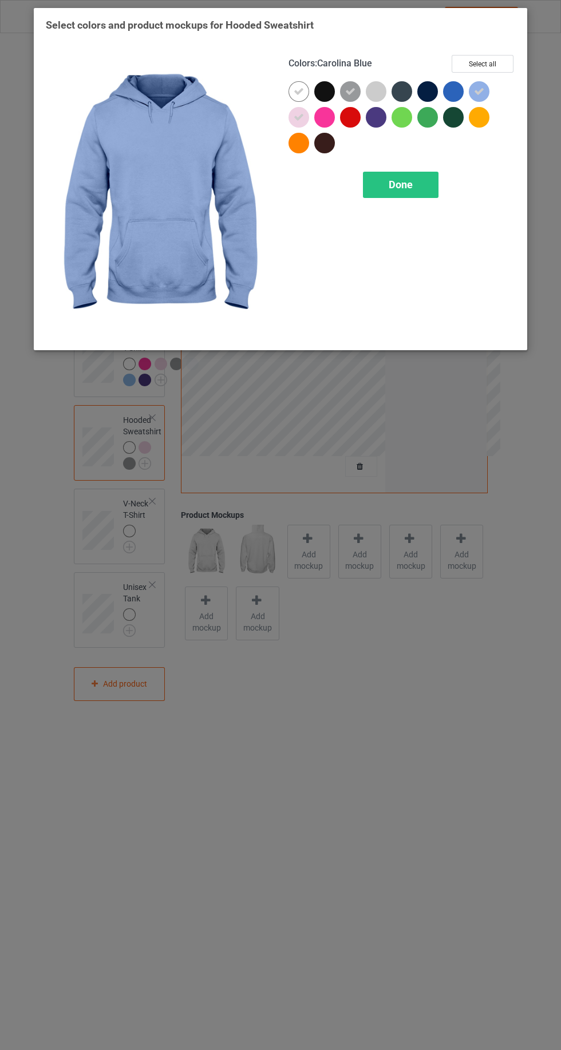
click at [456, 90] on div at bounding box center [453, 91] width 21 height 21
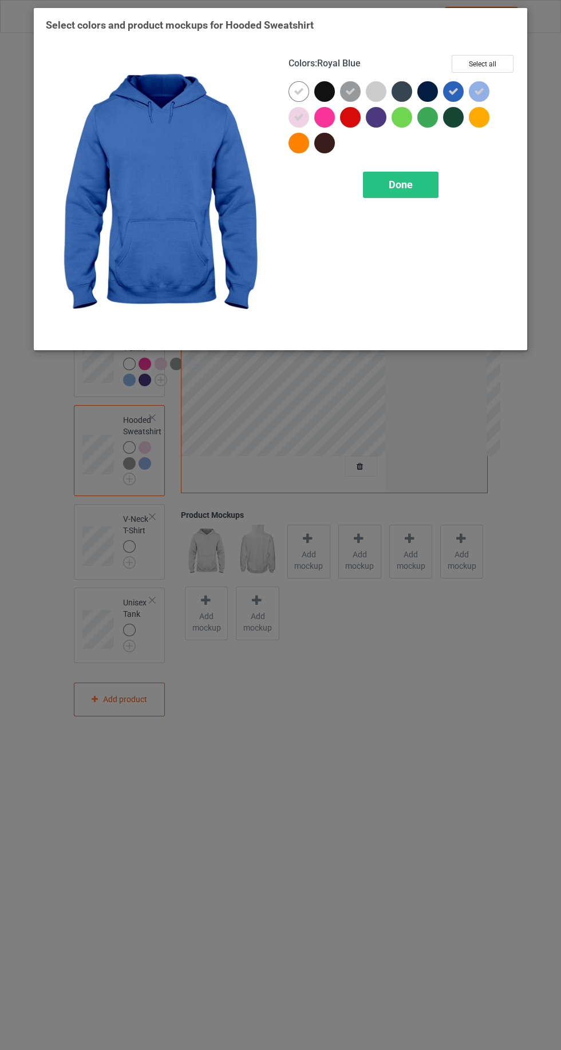
click at [422, 87] on div at bounding box center [427, 91] width 21 height 21
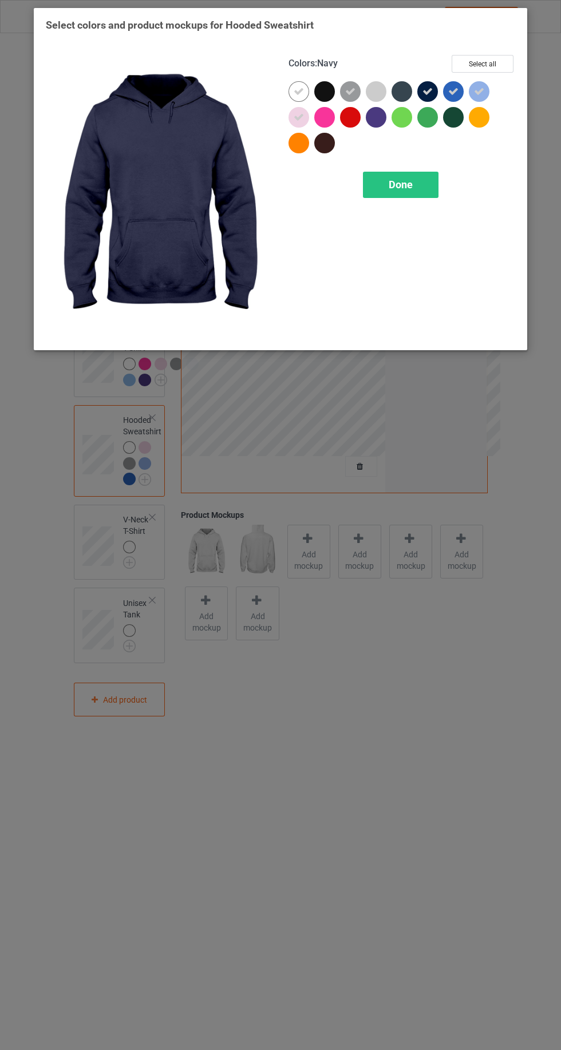
click at [435, 180] on div "Done" at bounding box center [401, 185] width 76 height 26
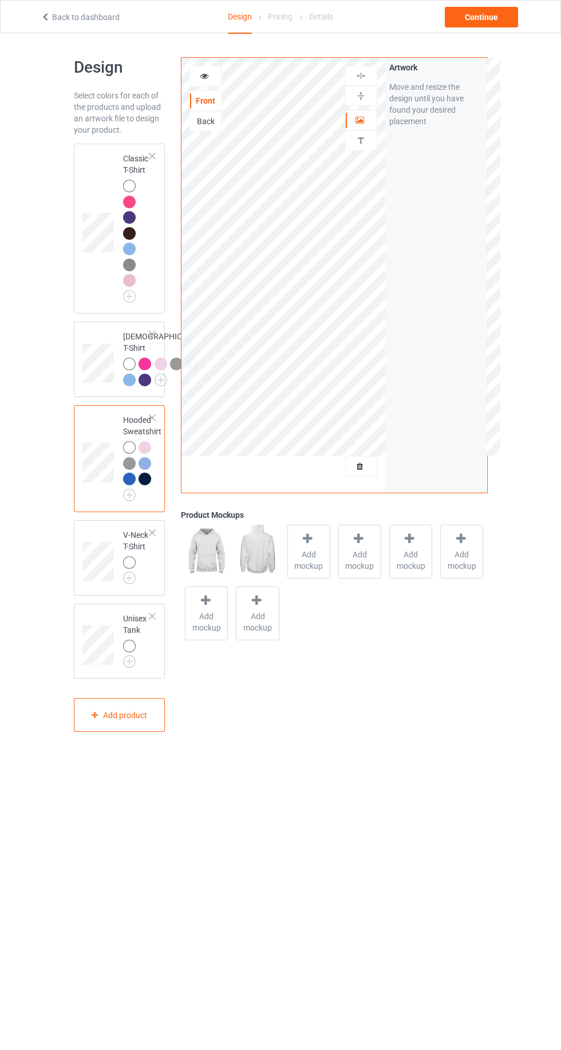
click at [0, 0] on img at bounding box center [0, 0] width 0 height 0
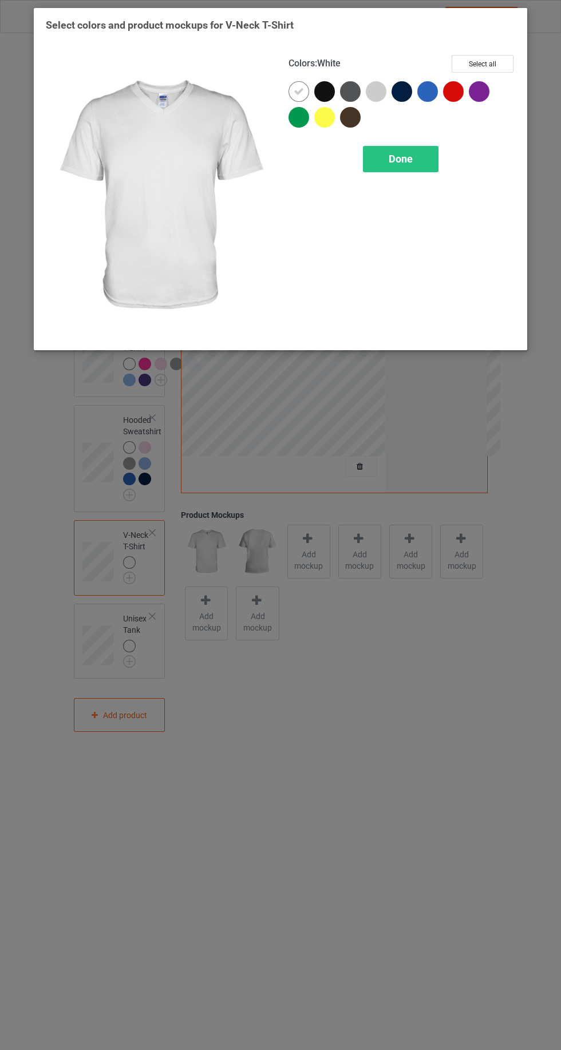
click at [405, 93] on div at bounding box center [401, 91] width 21 height 21
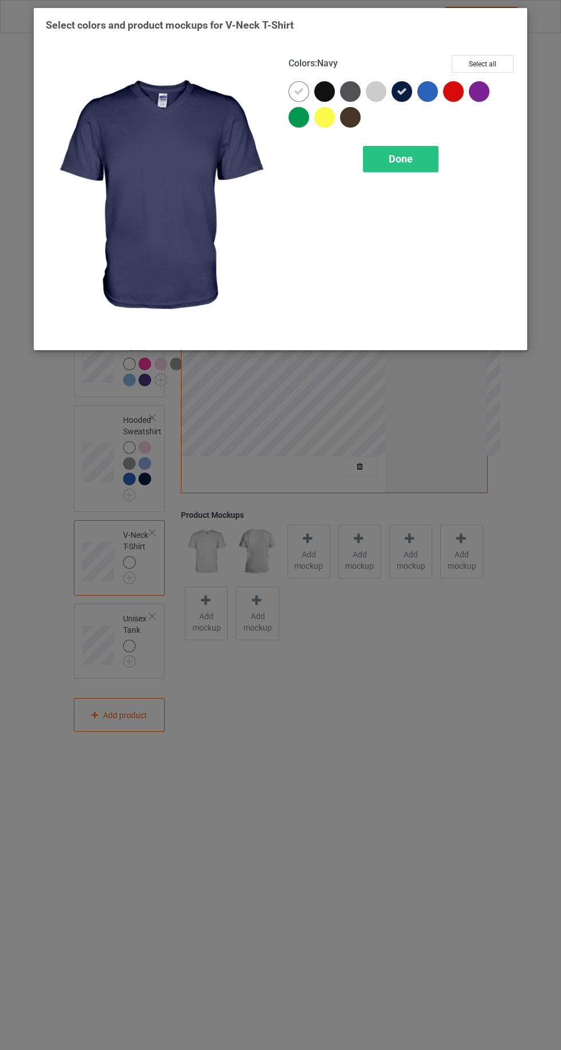
click at [413, 96] on div at bounding box center [404, 94] width 26 height 26
click at [406, 90] on div at bounding box center [401, 91] width 21 height 21
click at [373, 95] on div at bounding box center [376, 91] width 21 height 21
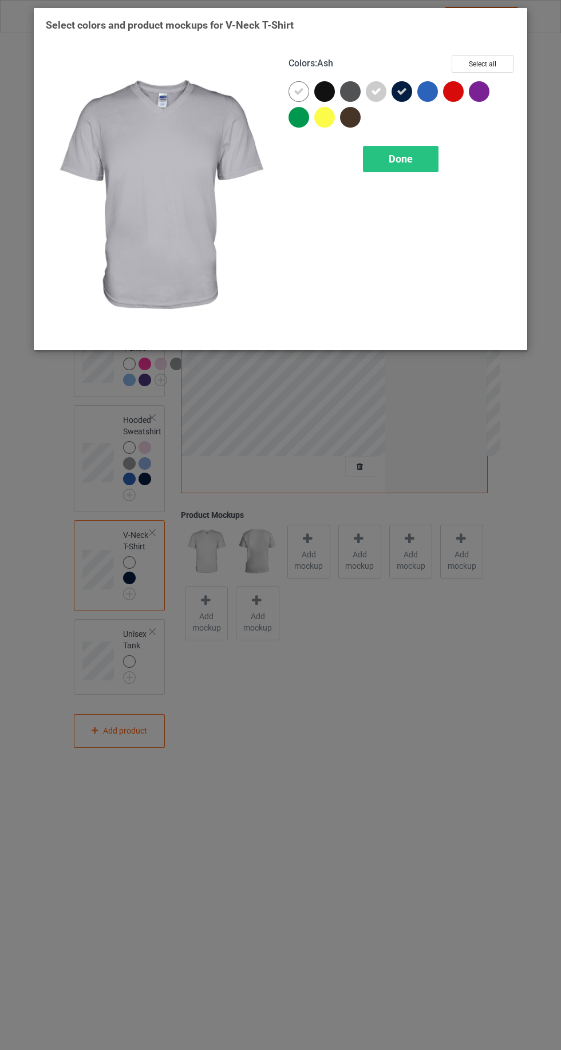
click at [433, 83] on div at bounding box center [427, 91] width 21 height 21
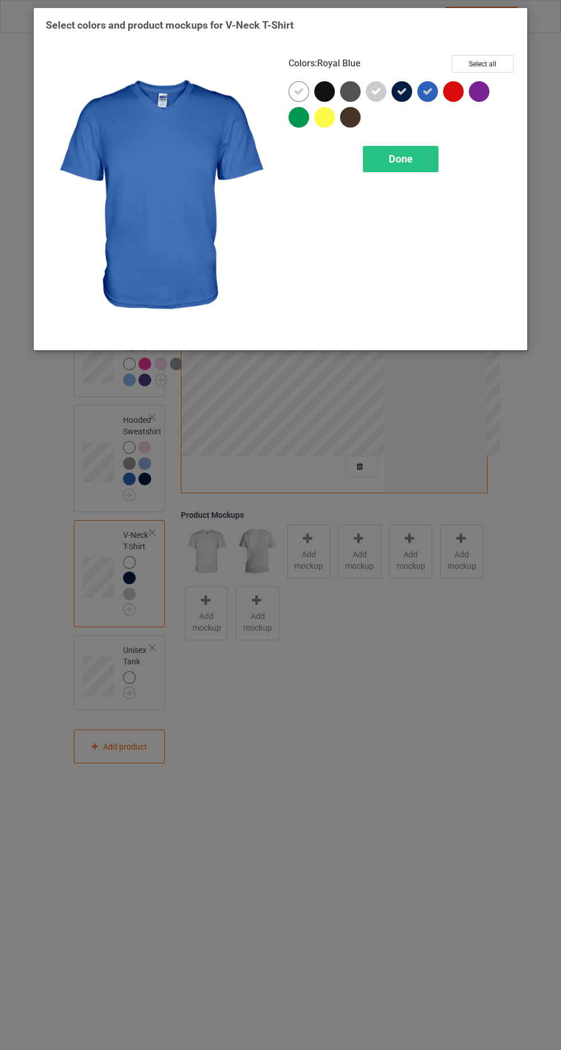
click at [484, 100] on div at bounding box center [482, 94] width 26 height 26
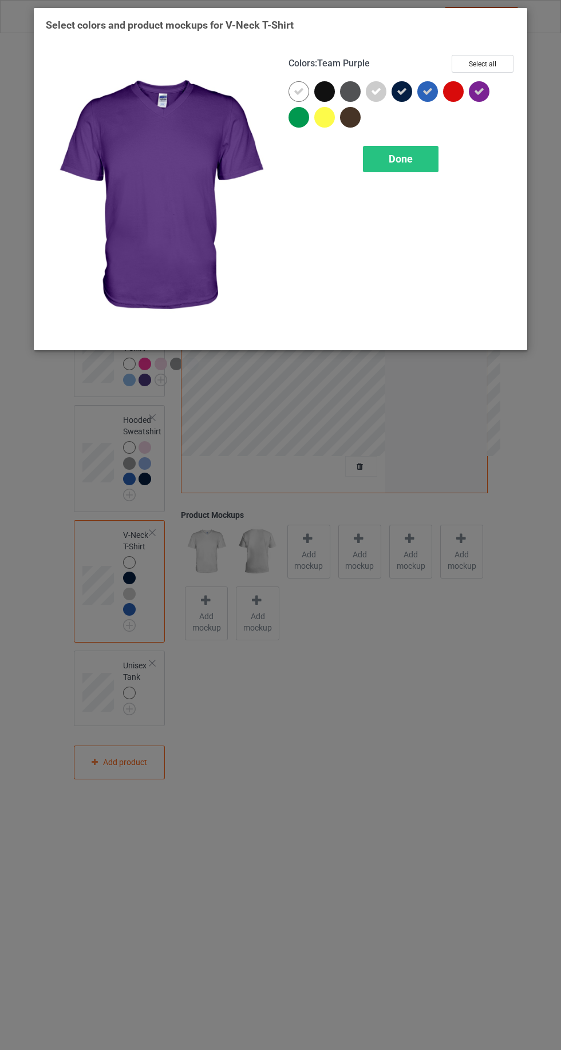
click at [427, 165] on div "Done" at bounding box center [401, 159] width 76 height 26
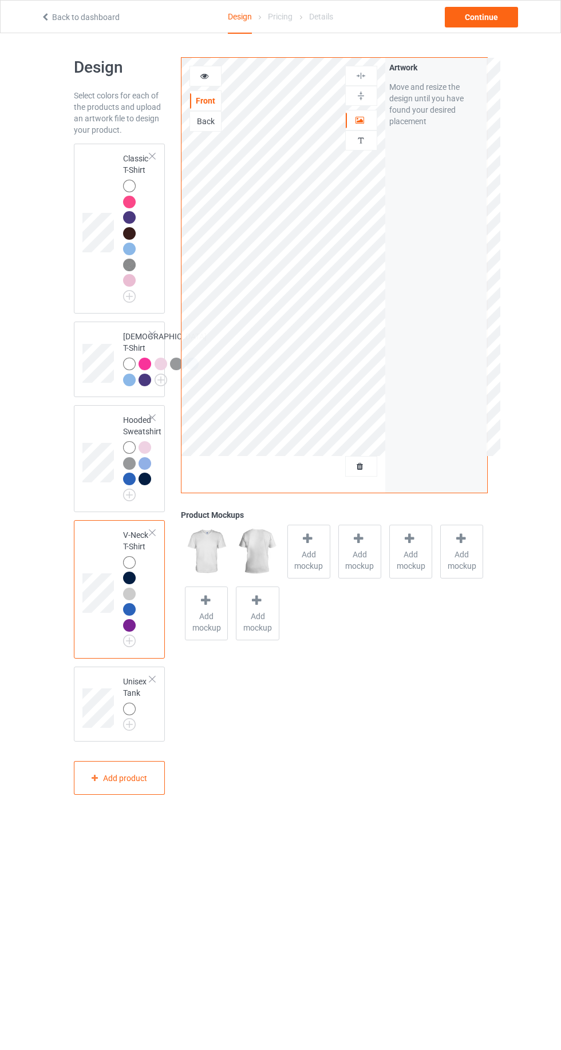
click at [0, 0] on img at bounding box center [0, 0] width 0 height 0
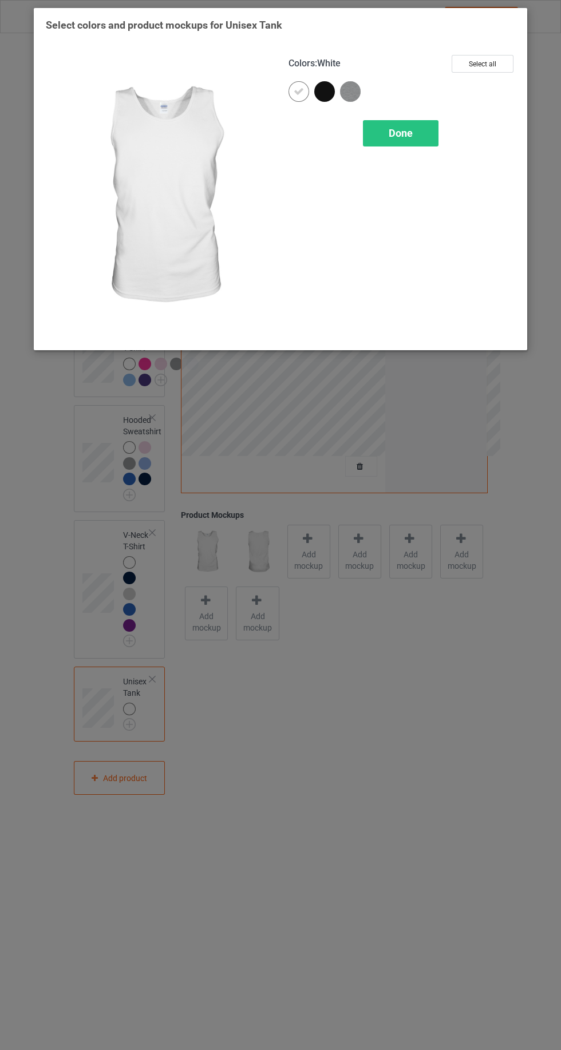
click at [352, 91] on img at bounding box center [350, 91] width 21 height 21
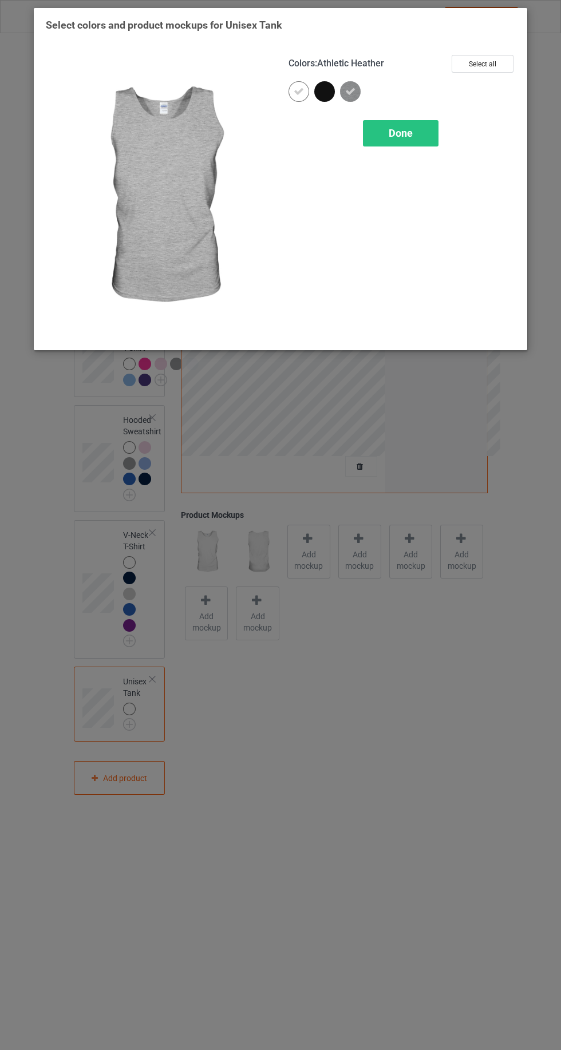
click at [421, 142] on div "Done" at bounding box center [401, 133] width 76 height 26
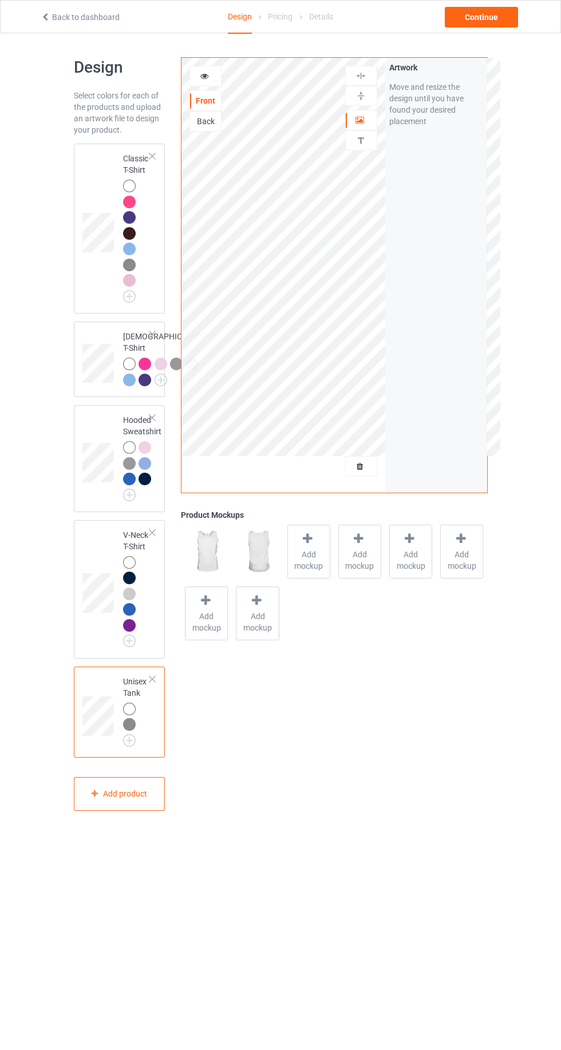
click at [313, 564] on span "Add mockup" at bounding box center [309, 560] width 42 height 23
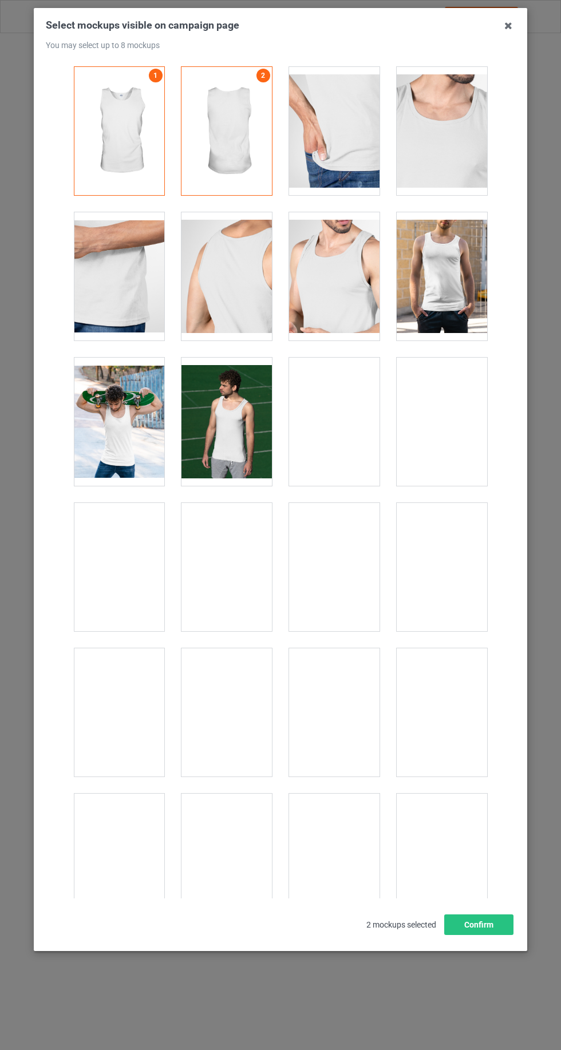
click at [506, 30] on icon at bounding box center [508, 26] width 18 height 18
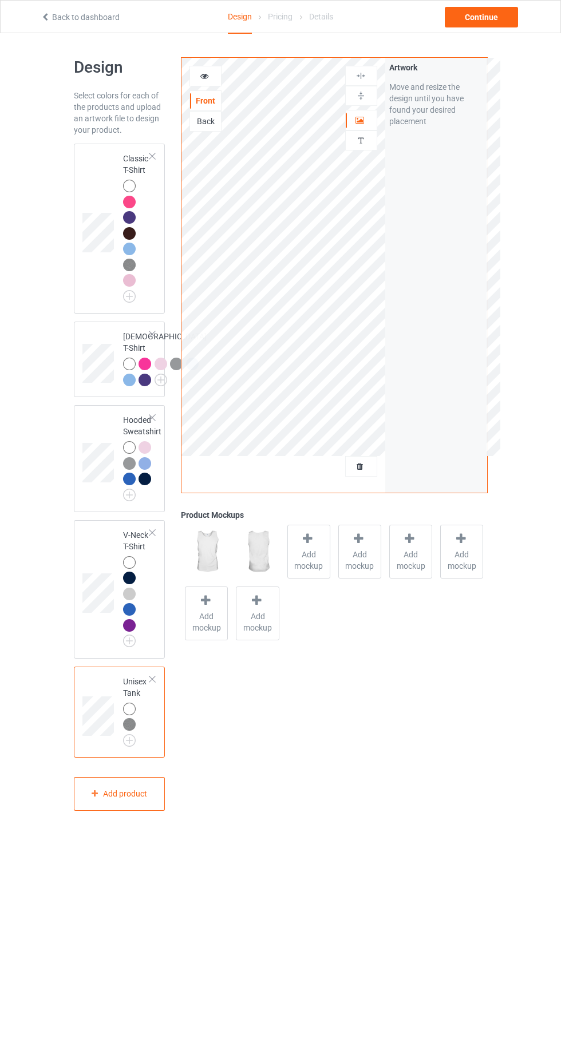
click at [152, 683] on div at bounding box center [152, 679] width 8 height 8
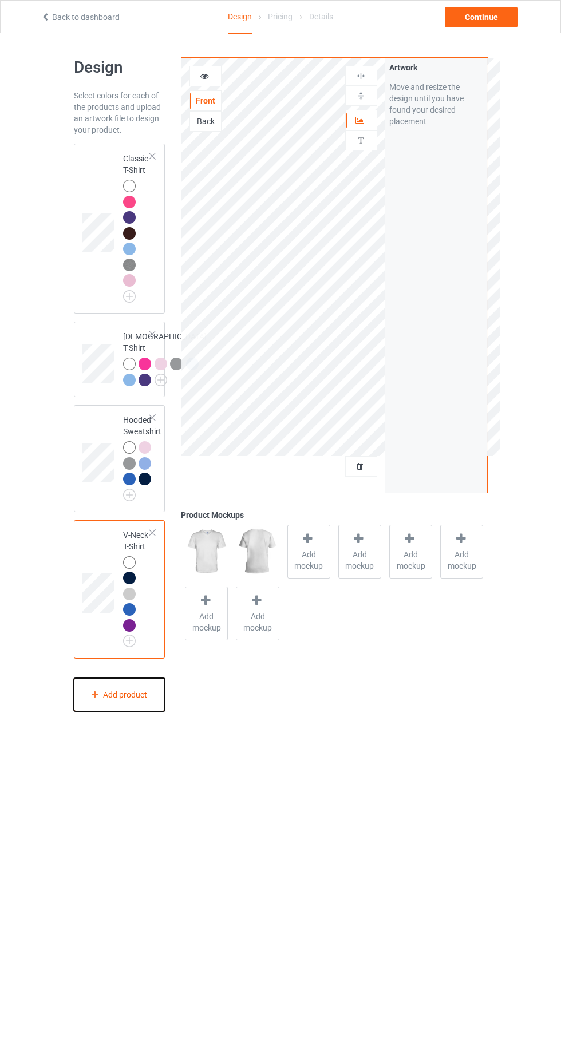
click at [143, 712] on div "Add product" at bounding box center [120, 695] width 92 height 34
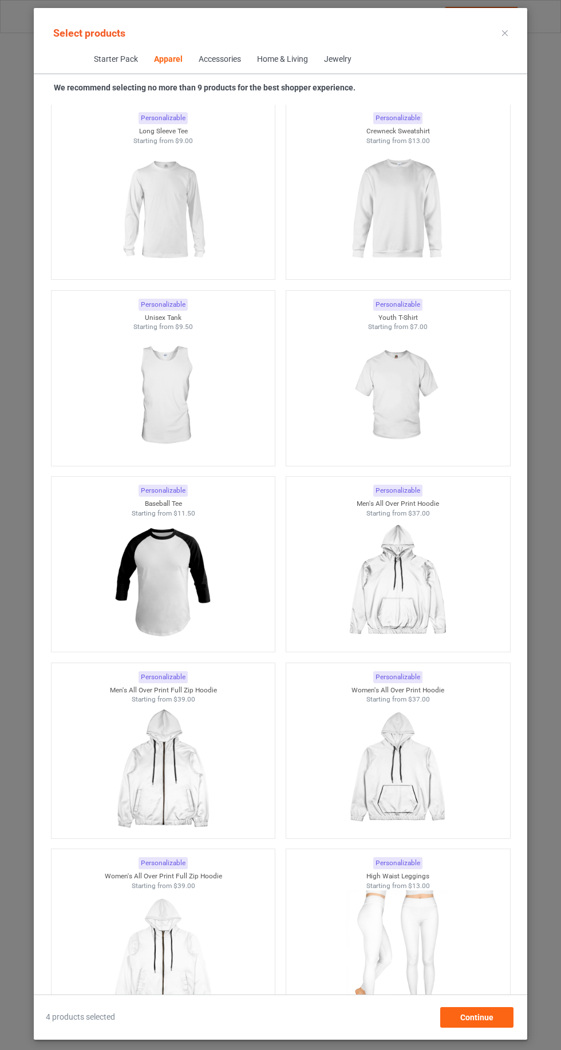
scroll to position [1385, 0]
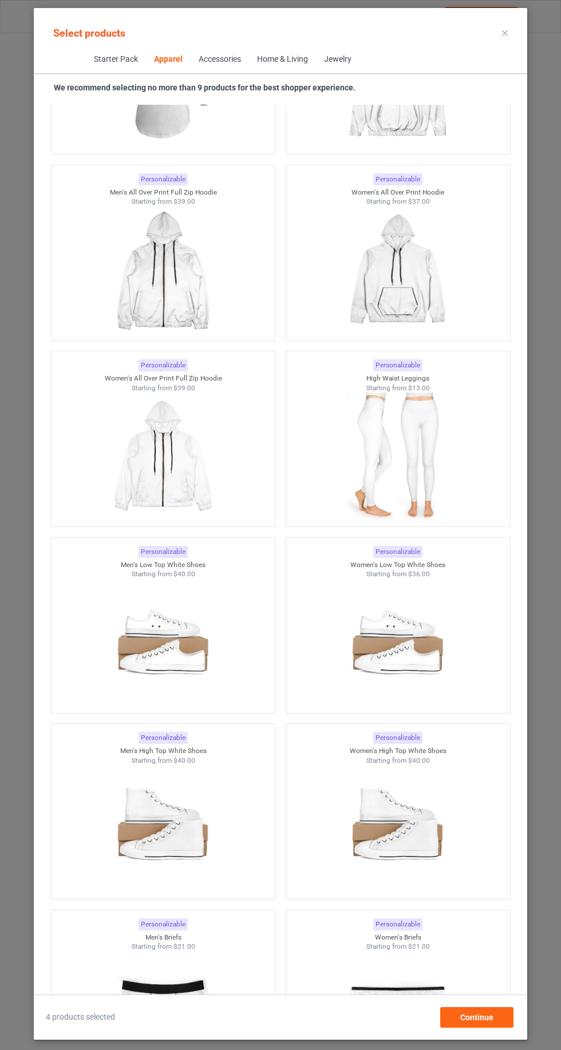
scroll to position [1126, 0]
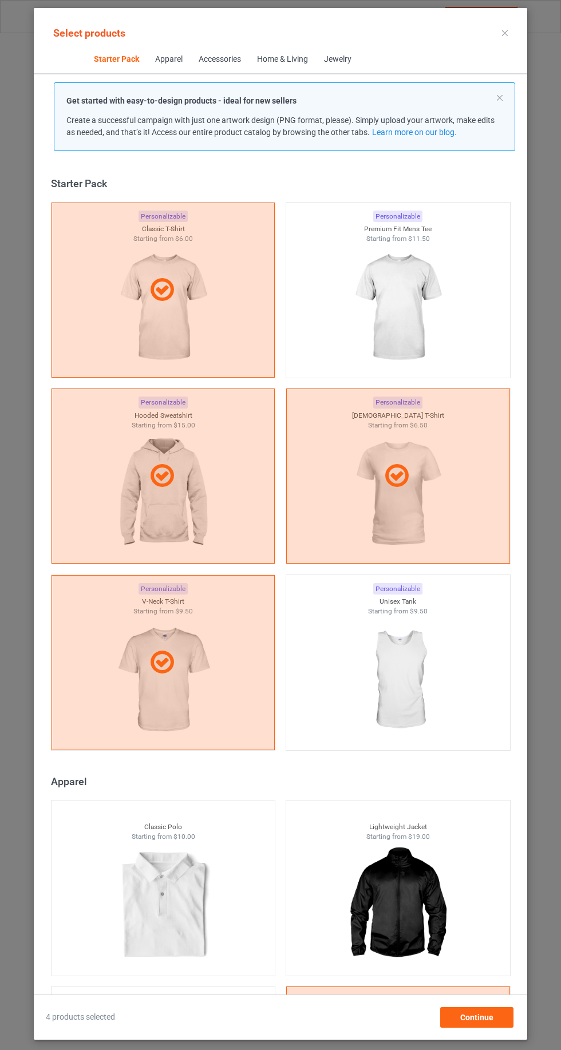
click at [505, 33] on icon at bounding box center [505, 33] width 6 height 6
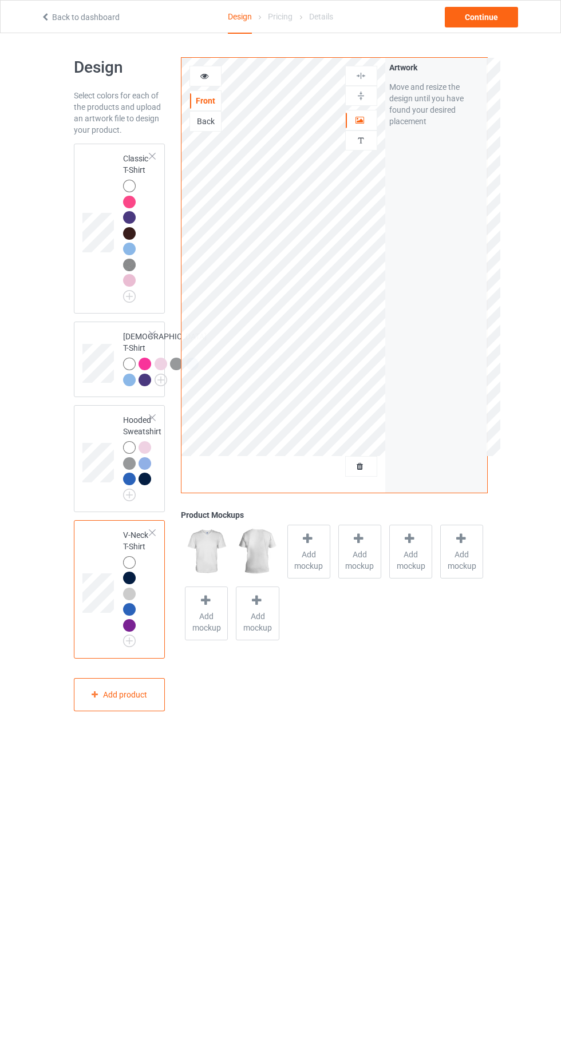
click at [304, 541] on icon at bounding box center [307, 539] width 14 height 12
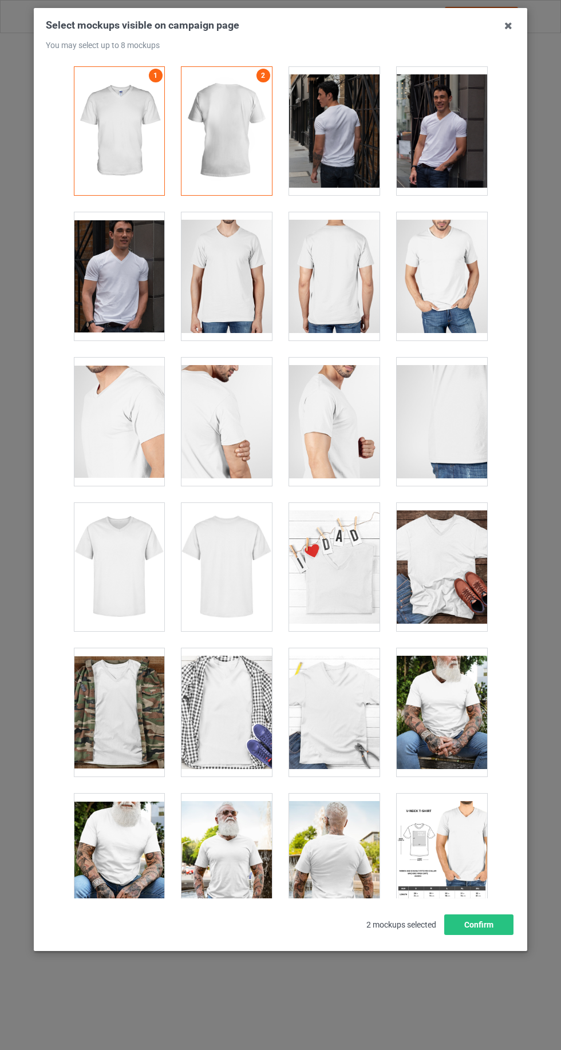
click at [508, 31] on icon at bounding box center [508, 26] width 18 height 18
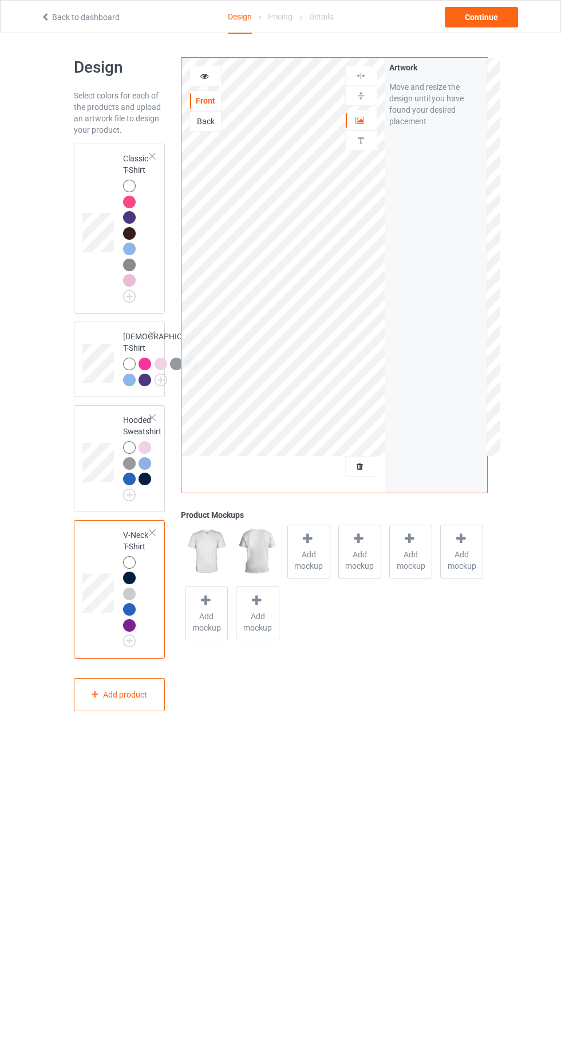
click at [125, 151] on td "Classic T-Shirt" at bounding box center [137, 228] width 40 height 161
click at [308, 563] on span "Add mockup" at bounding box center [309, 560] width 42 height 23
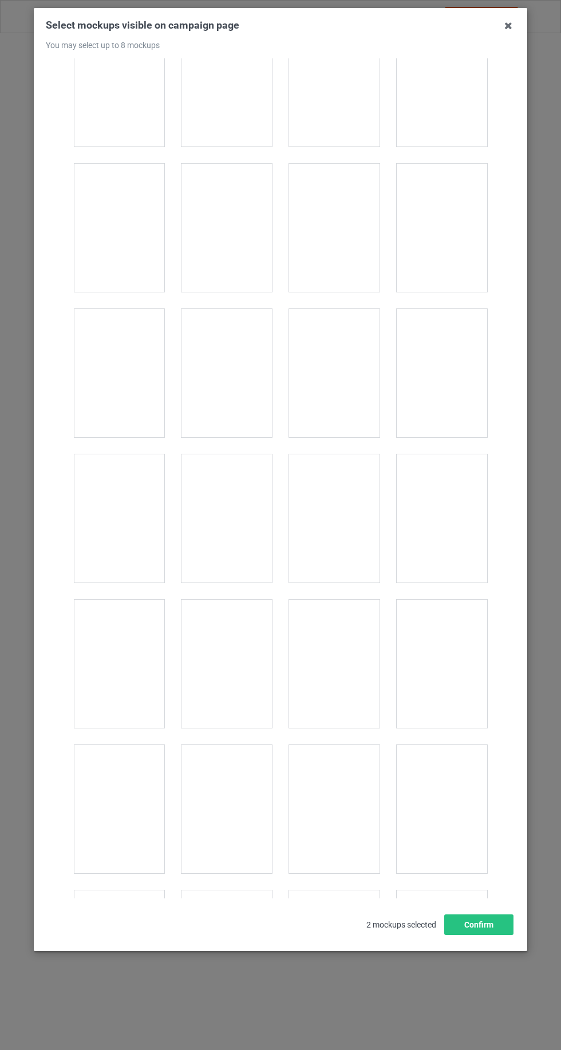
scroll to position [922, 0]
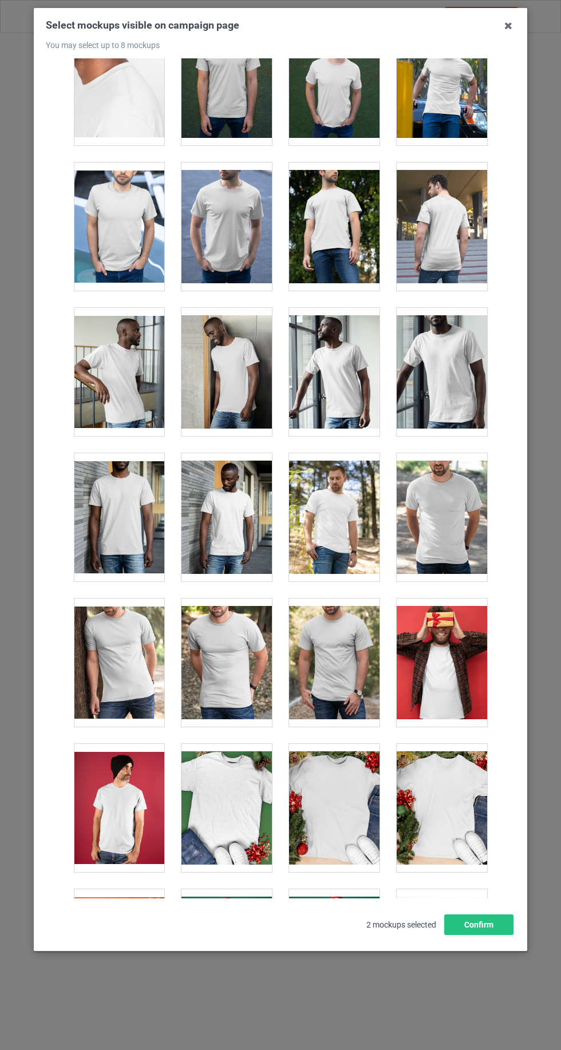
click at [508, 26] on icon at bounding box center [508, 26] width 18 height 18
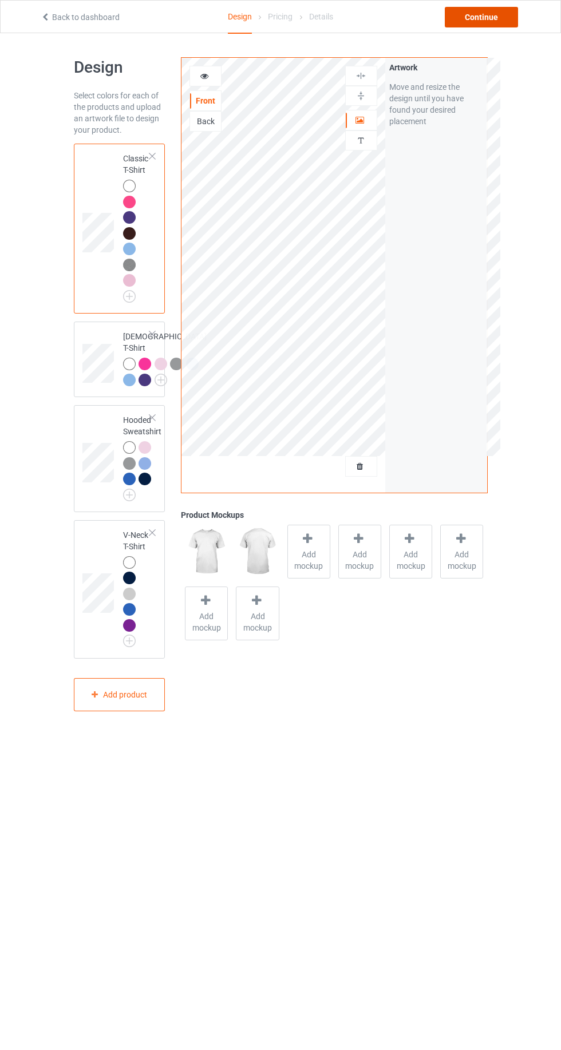
click at [515, 13] on div "Continue" at bounding box center [481, 17] width 73 height 21
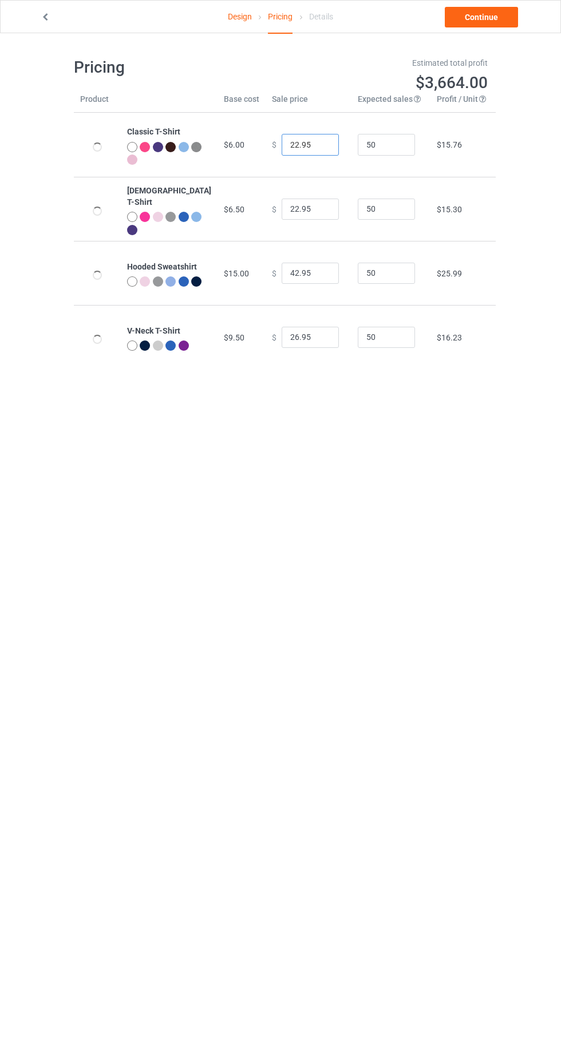
click at [296, 145] on input "22.95" at bounding box center [310, 145] width 57 height 22
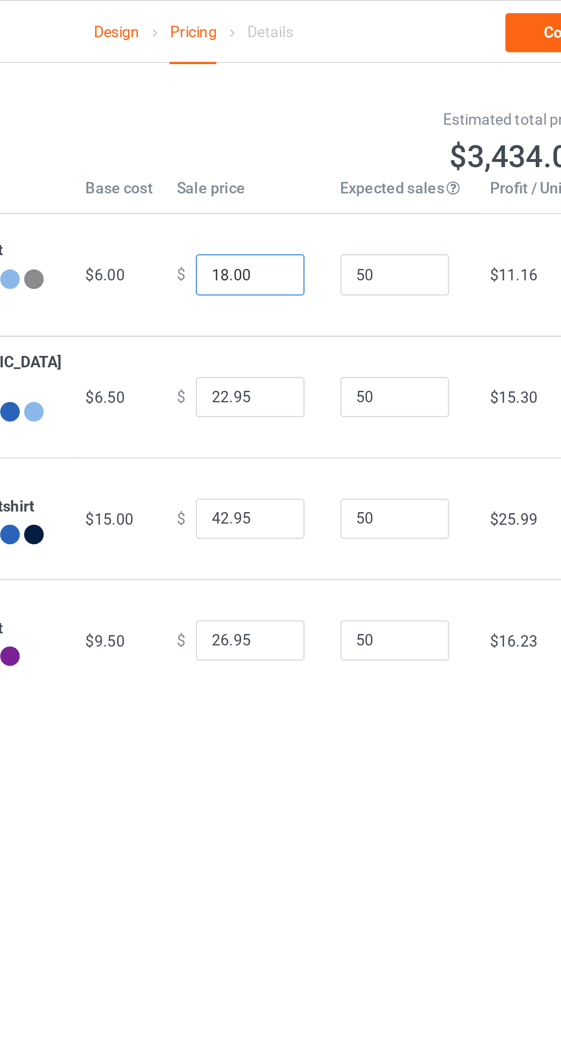
click at [305, 147] on input "18.00" at bounding box center [310, 145] width 57 height 22
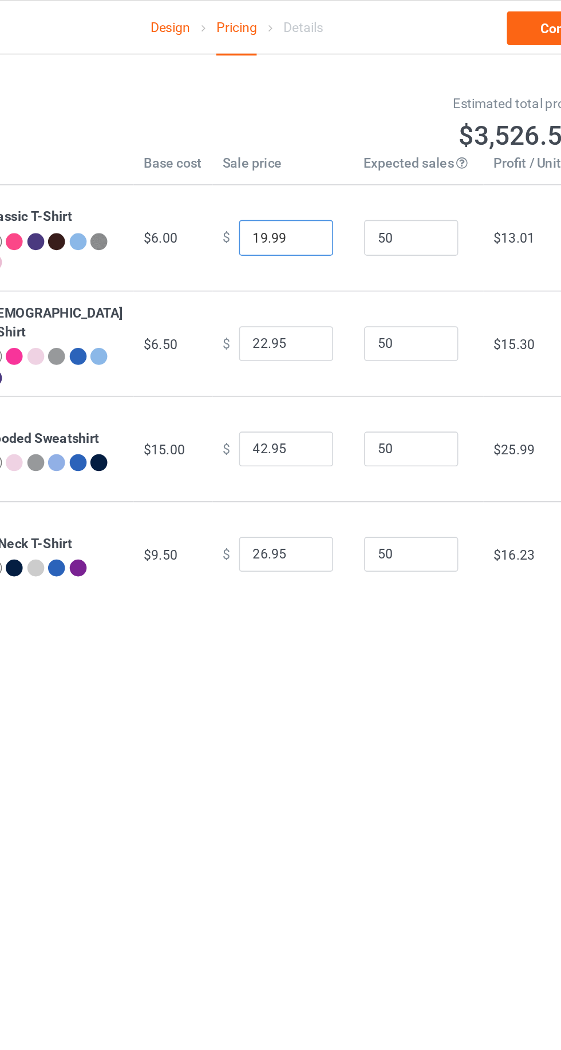
type input "19.99"
click at [282, 208] on input "22.95" at bounding box center [310, 210] width 57 height 22
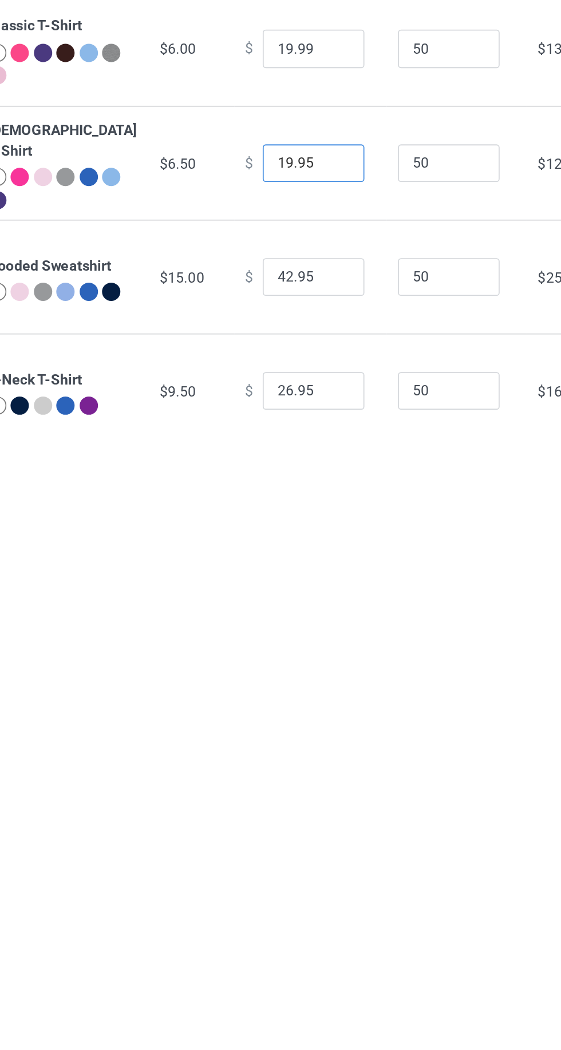
click at [306, 213] on input "19.95" at bounding box center [310, 210] width 57 height 22
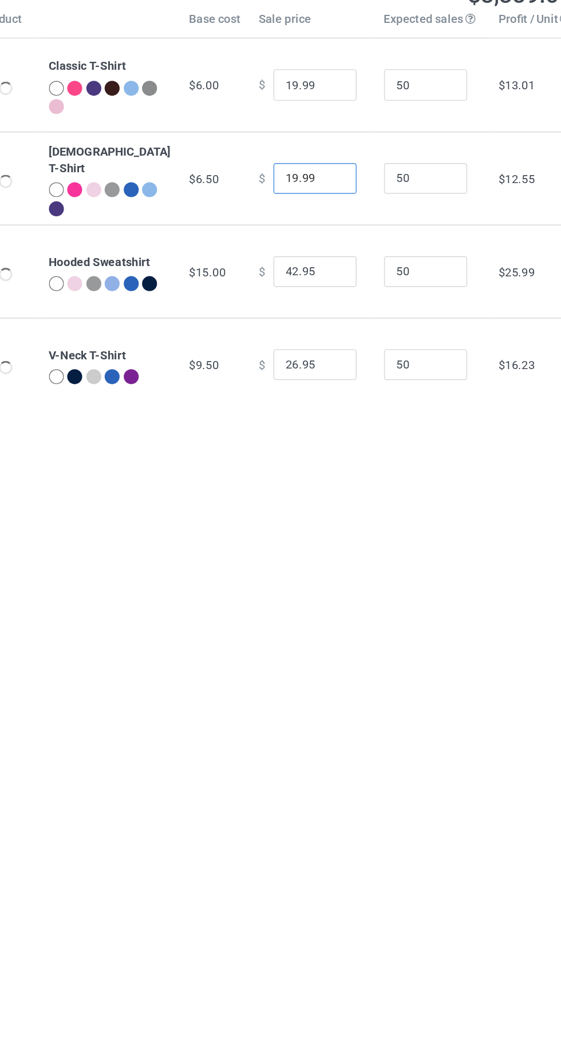
type input "19.99"
click at [298, 272] on input "42.95" at bounding box center [310, 274] width 57 height 22
type input "35.95"
click at [352, 410] on body "Design Pricing Details Continue Pricing Estimated total profit $3,063.50 Produc…" at bounding box center [280, 558] width 561 height 1050
click at [332, 461] on body "Design Pricing Details Continue Pricing Estimated total profit $3,063.50 Produc…" at bounding box center [280, 558] width 561 height 1050
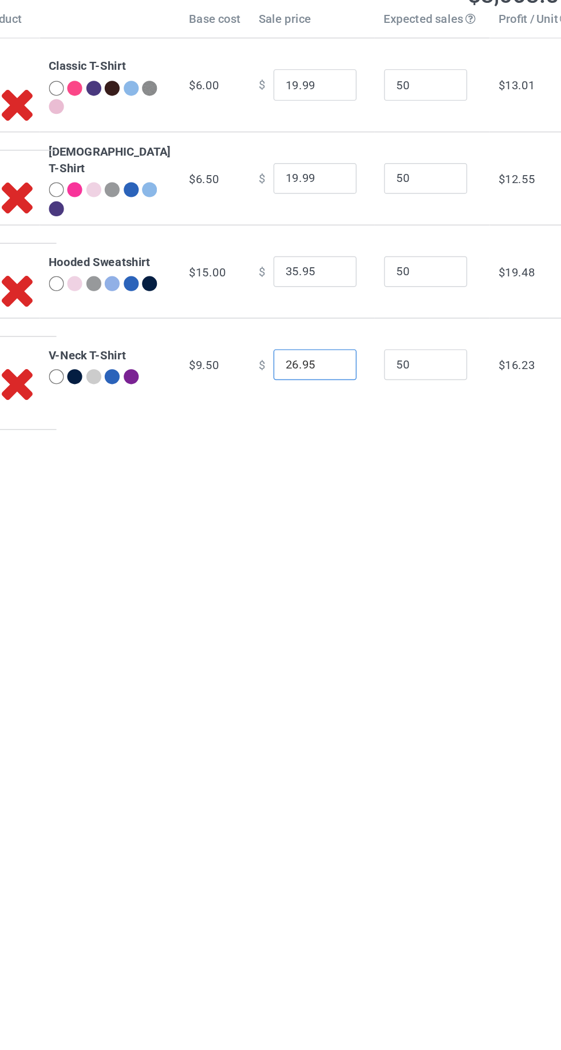
click at [282, 337] on input "26.95" at bounding box center [310, 338] width 57 height 22
type input "23.95"
click at [384, 415] on body "Design Pricing Details Continue Pricing Estimated total profit $2,924.00 Produc…" at bounding box center [280, 558] width 561 height 1050
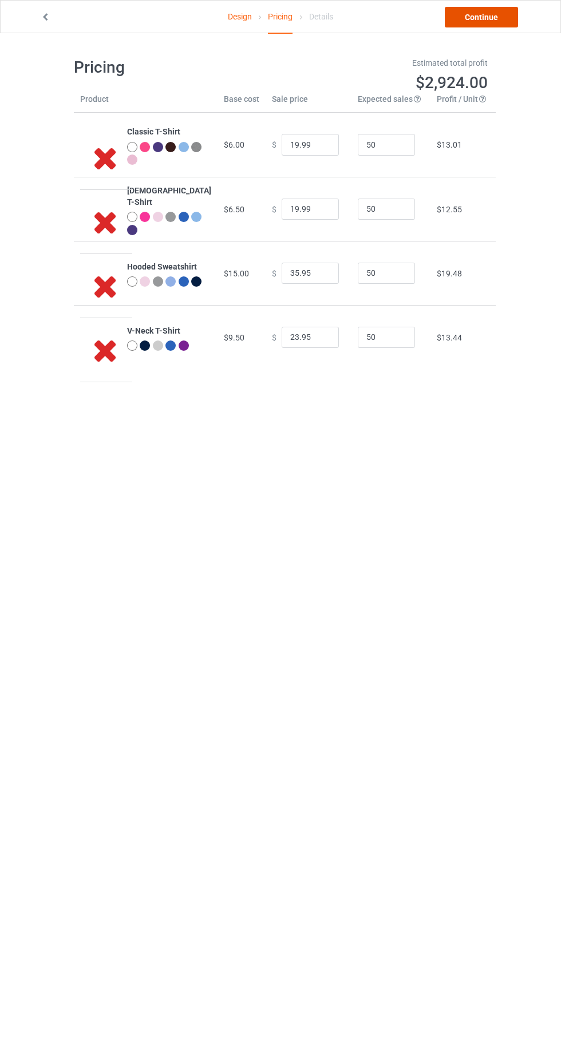
click at [508, 18] on link "Continue" at bounding box center [481, 17] width 73 height 21
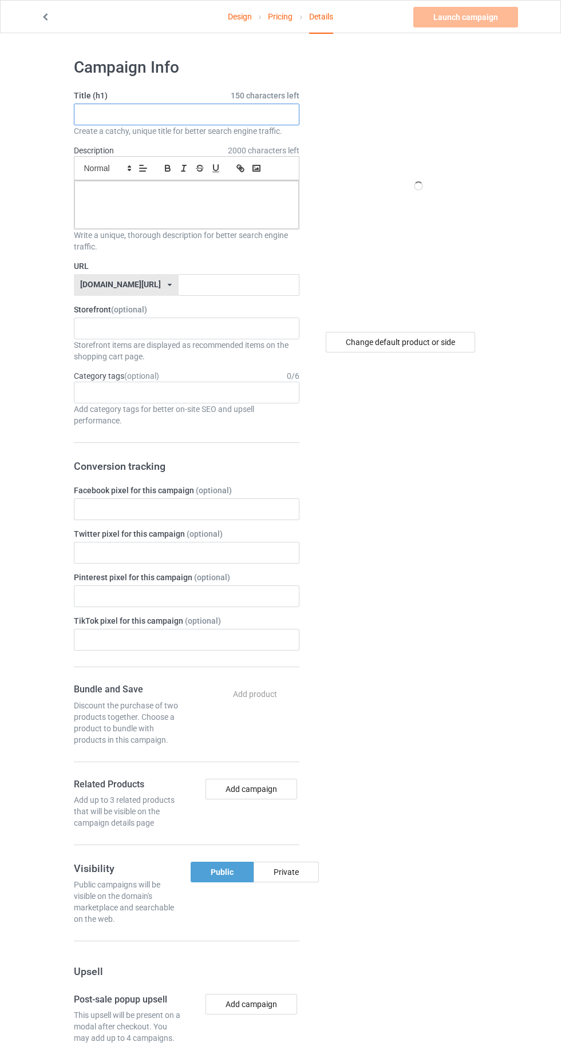
click at [227, 114] on input "text" at bounding box center [186, 115] width 225 height 22
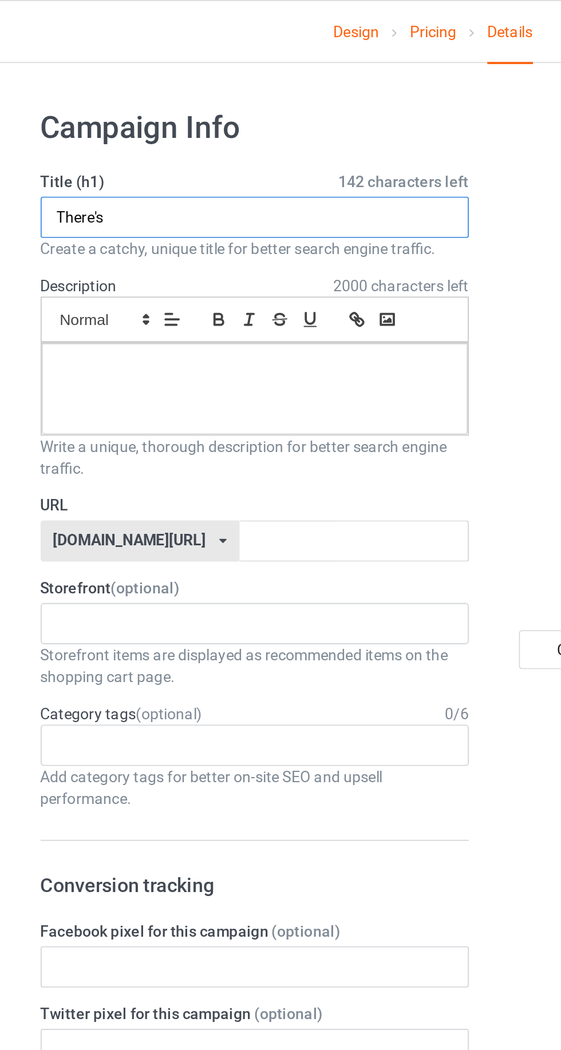
click at [190, 112] on input "There's" at bounding box center [186, 115] width 225 height 22
type input "There's some horrors in the house"
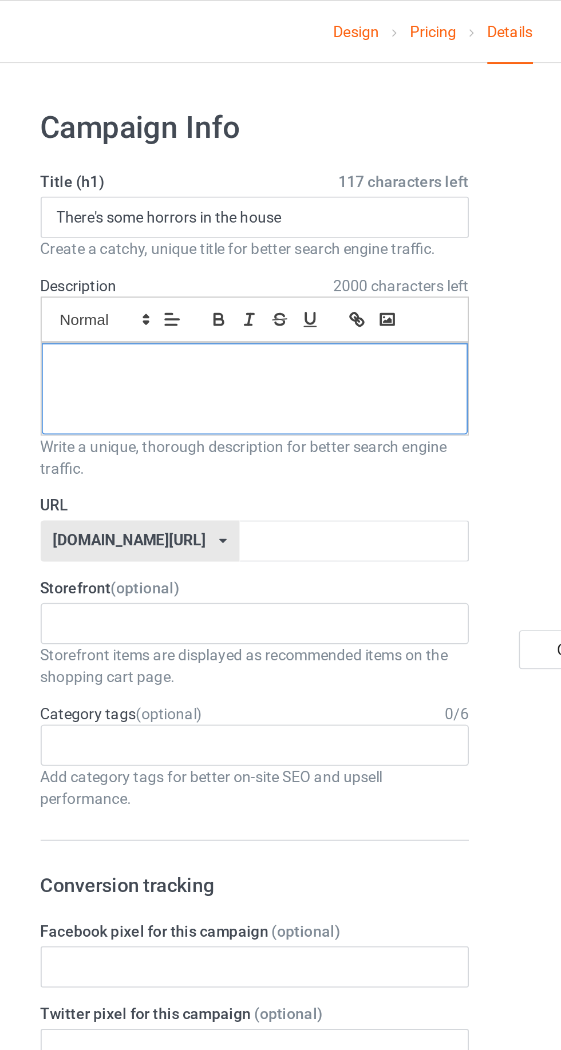
click at [232, 204] on div at bounding box center [186, 205] width 224 height 48
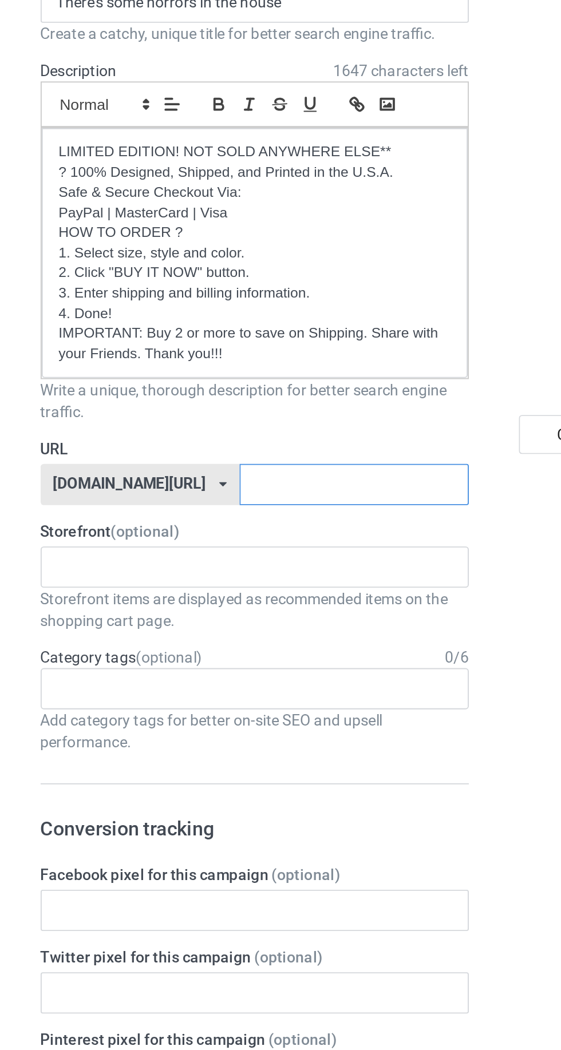
click at [227, 365] on input "text" at bounding box center [239, 369] width 121 height 22
type input "T"
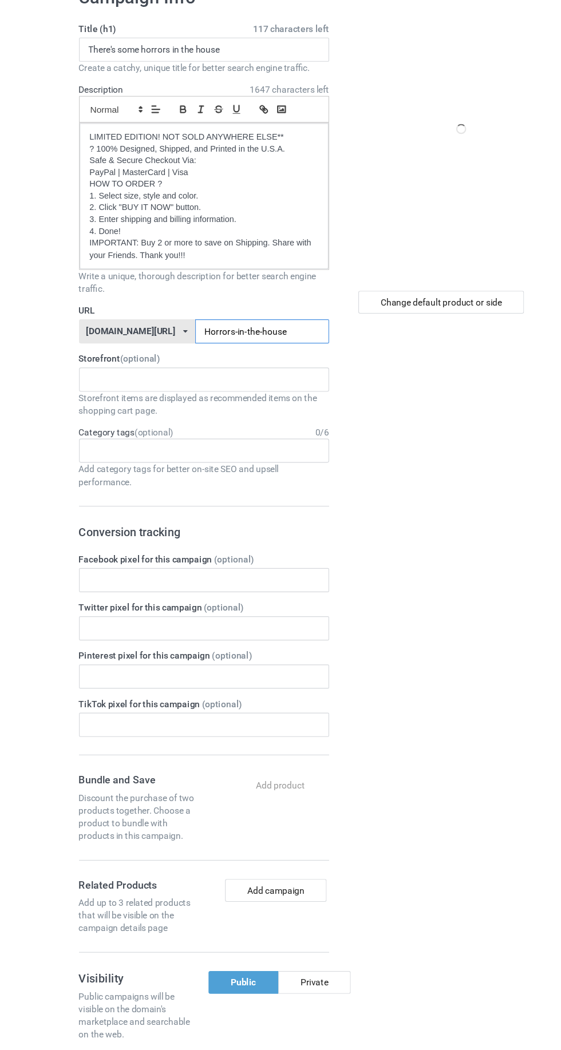
type input "Horrors-in-the-house"
click at [412, 452] on div "Change default product or side" at bounding box center [401, 737] width 188 height 1376
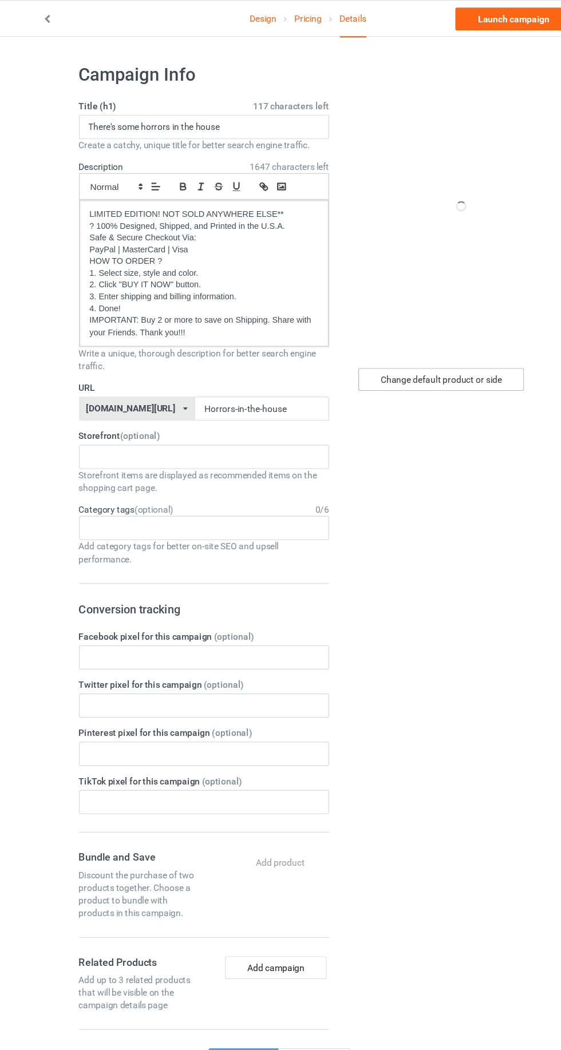
click at [448, 344] on div "Change default product or side" at bounding box center [400, 342] width 149 height 21
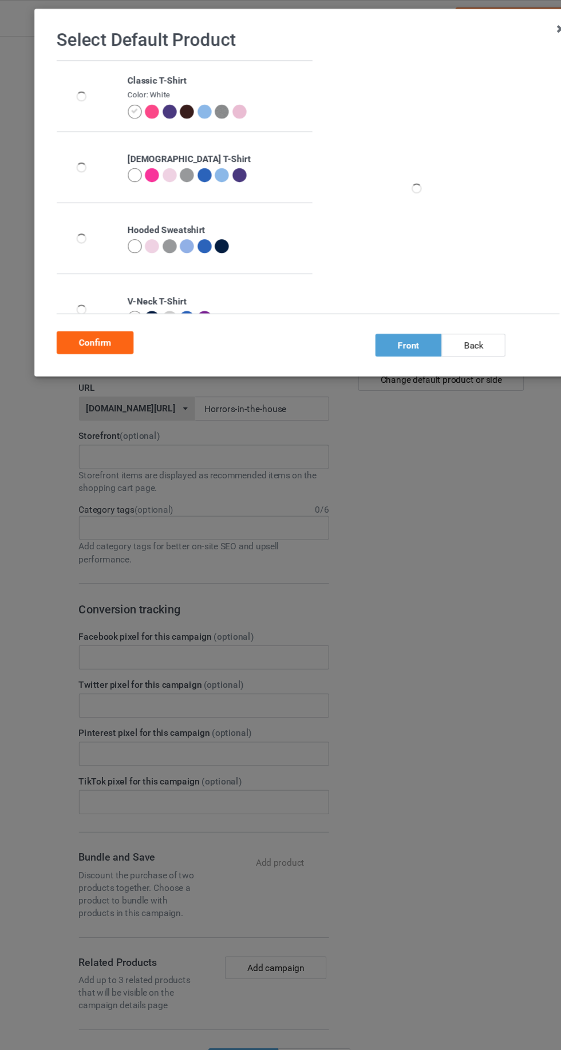
click at [204, 95] on img at bounding box center [202, 100] width 13 height 13
click at [122, 287] on div "Classic T-Shirt Color: Athletic Heather [DEMOGRAPHIC_DATA] T-Shirt Hooded Sweat…" at bounding box center [284, 174] width 461 height 240
click at [105, 306] on div "Confirm" at bounding box center [88, 309] width 69 height 21
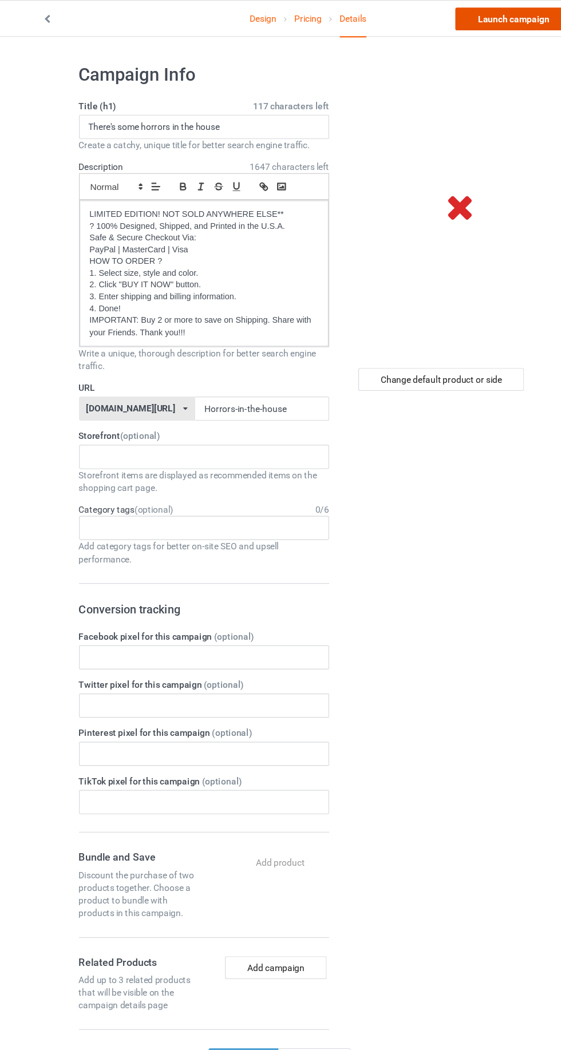
click at [450, 21] on link "Launch campaign" at bounding box center [465, 17] width 105 height 21
